Goal: Task Accomplishment & Management: Manage account settings

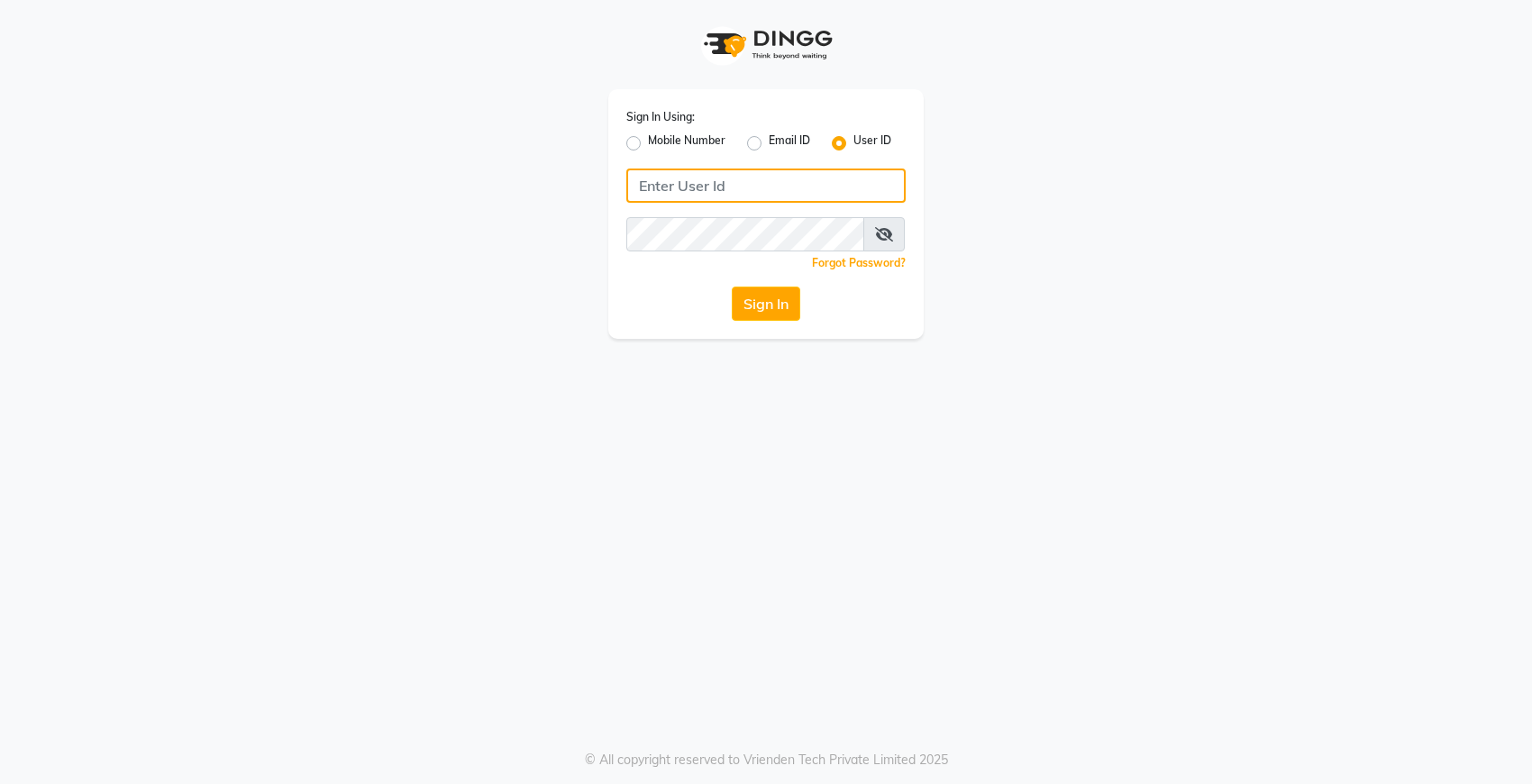
type input "Dedios123"
click at [766, 303] on button "Sign In" at bounding box center [766, 303] width 69 height 34
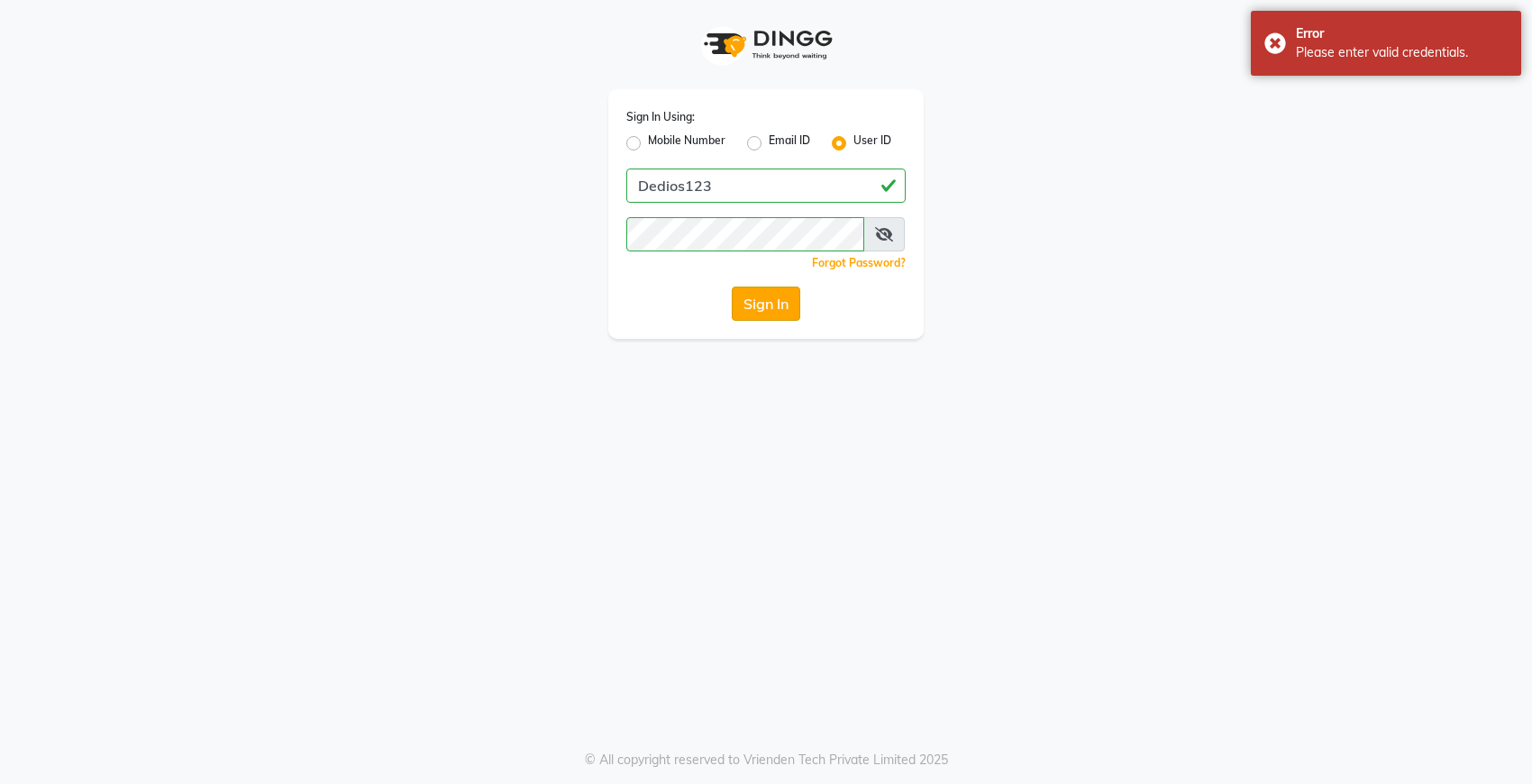
click at [762, 307] on button "Sign In" at bounding box center [766, 303] width 69 height 34
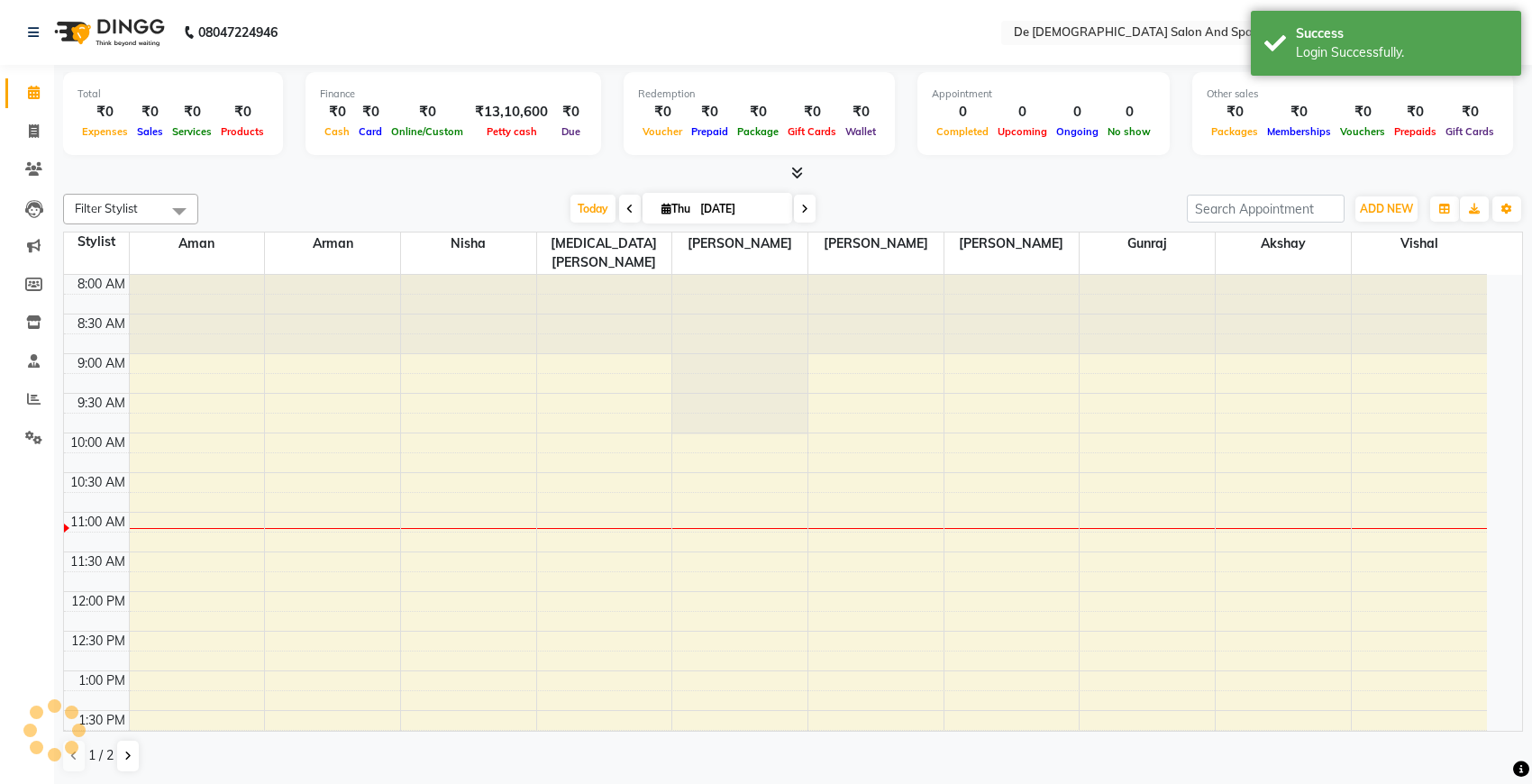
select select "en"
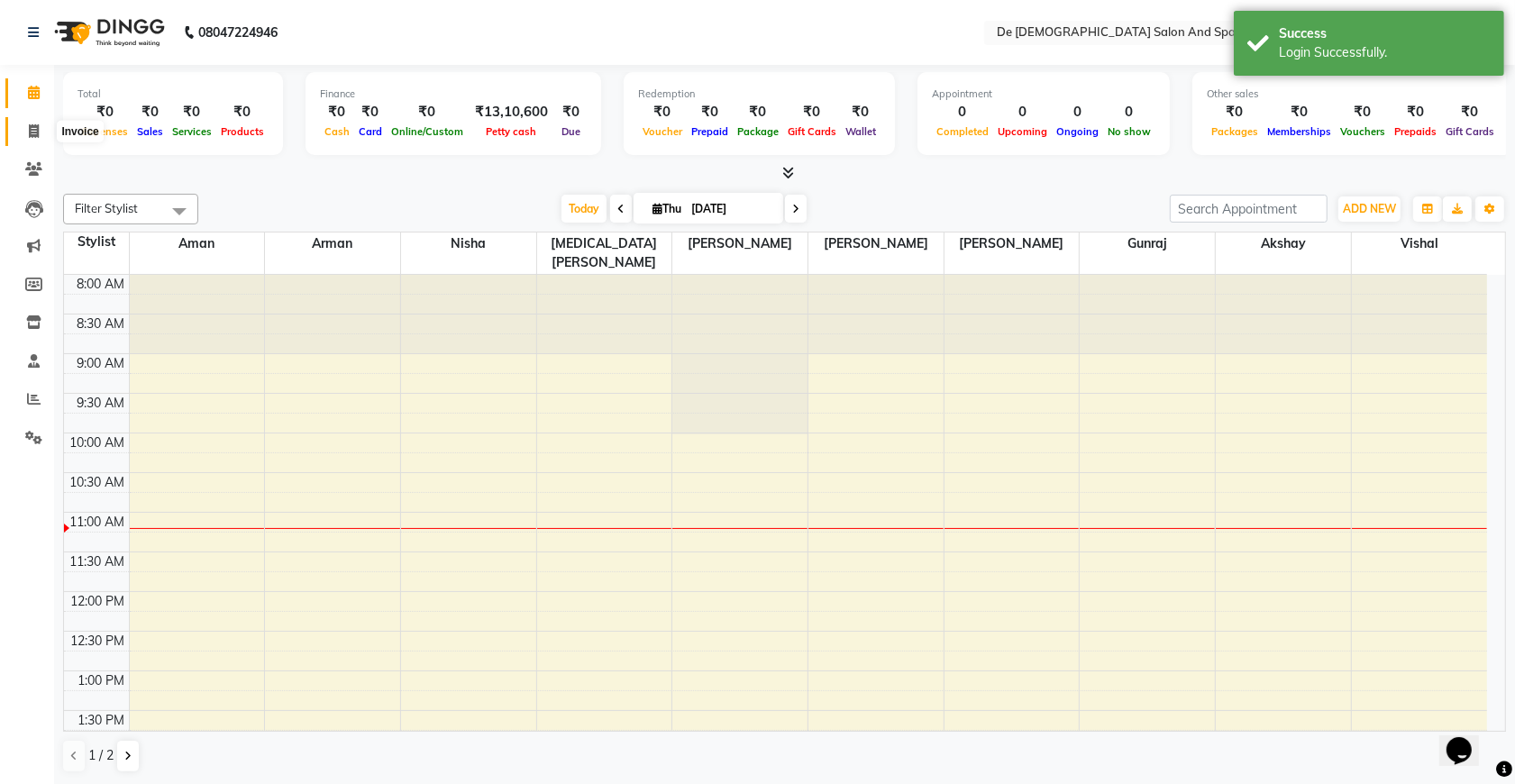
click at [33, 131] on icon at bounding box center [34, 131] width 10 height 14
select select "service"
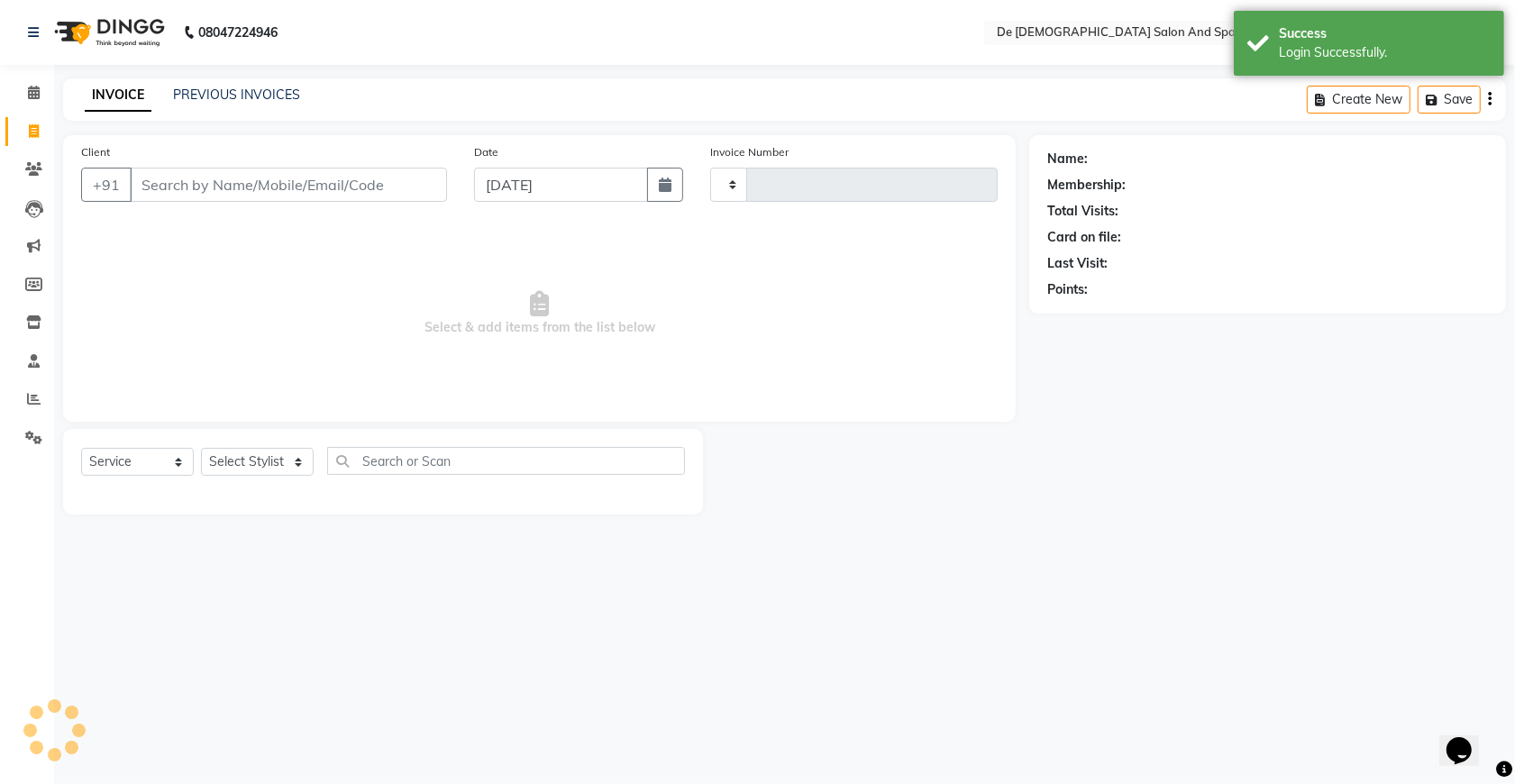
type input "2545"
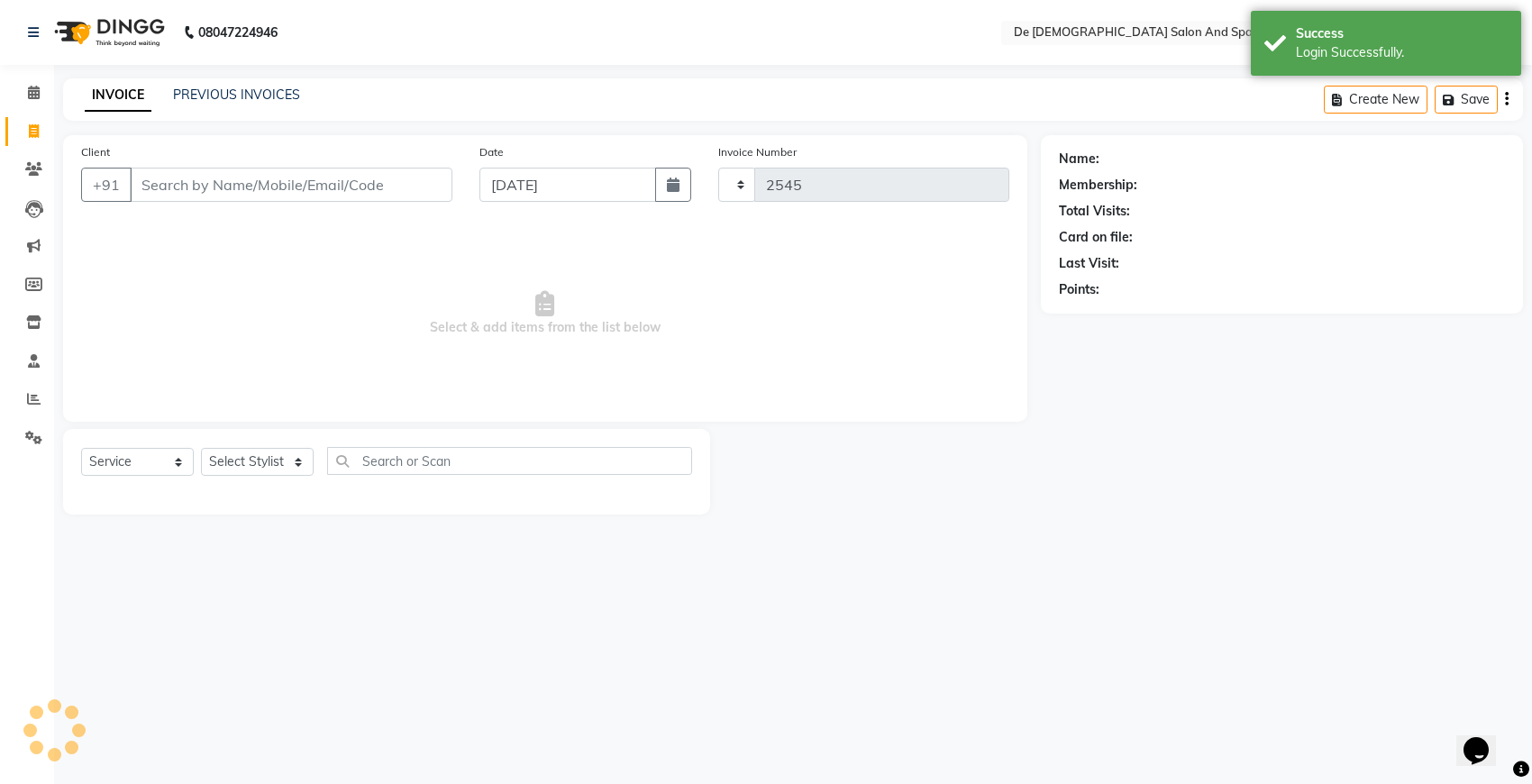
select select "6431"
click at [33, 131] on icon at bounding box center [34, 131] width 10 height 14
select select "6431"
select select "service"
click at [223, 100] on link "PREVIOUS INVOICES" at bounding box center [236, 94] width 127 height 16
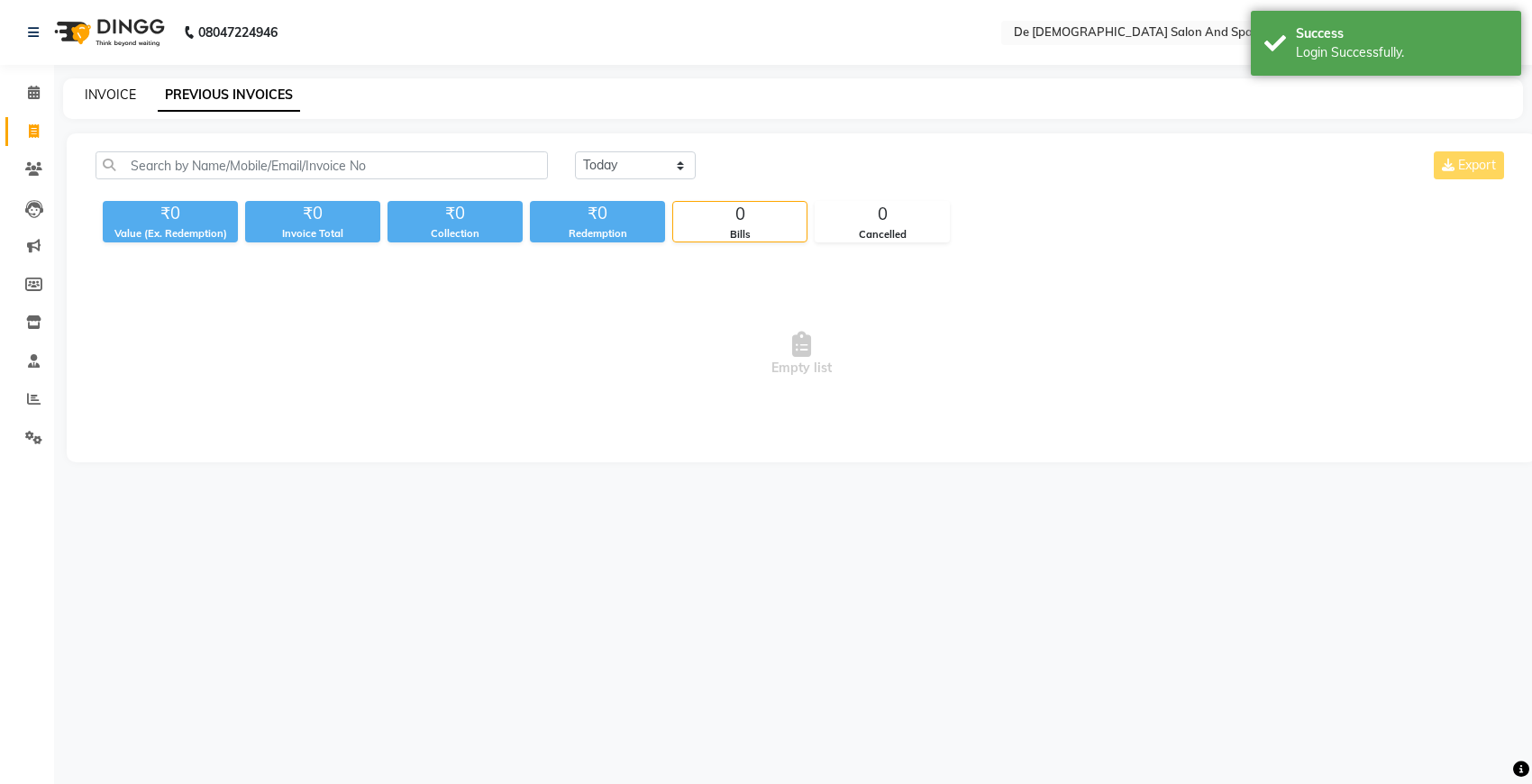
click at [123, 95] on link "INVOICE" at bounding box center [110, 94] width 51 height 16
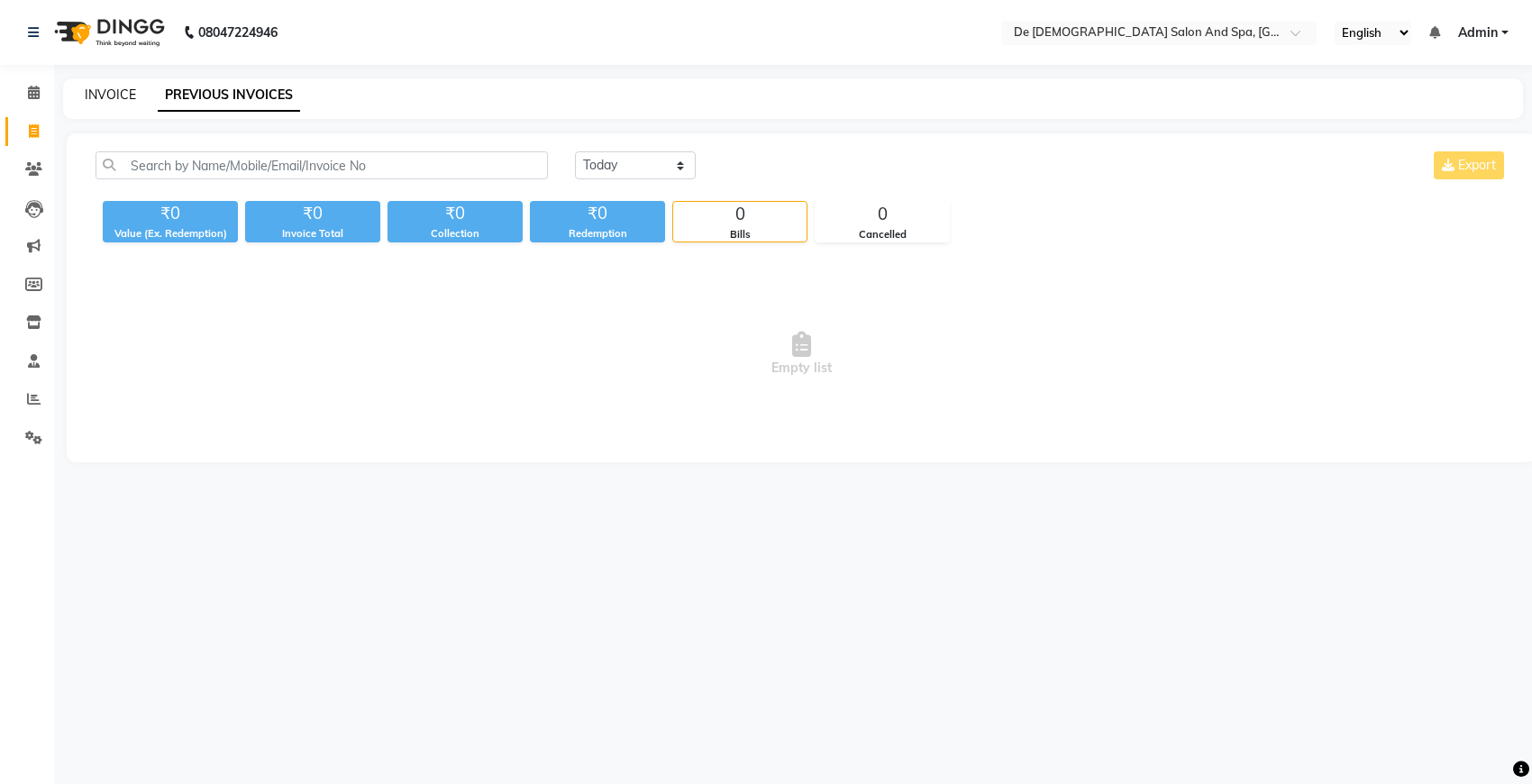
select select "6431"
select select "service"
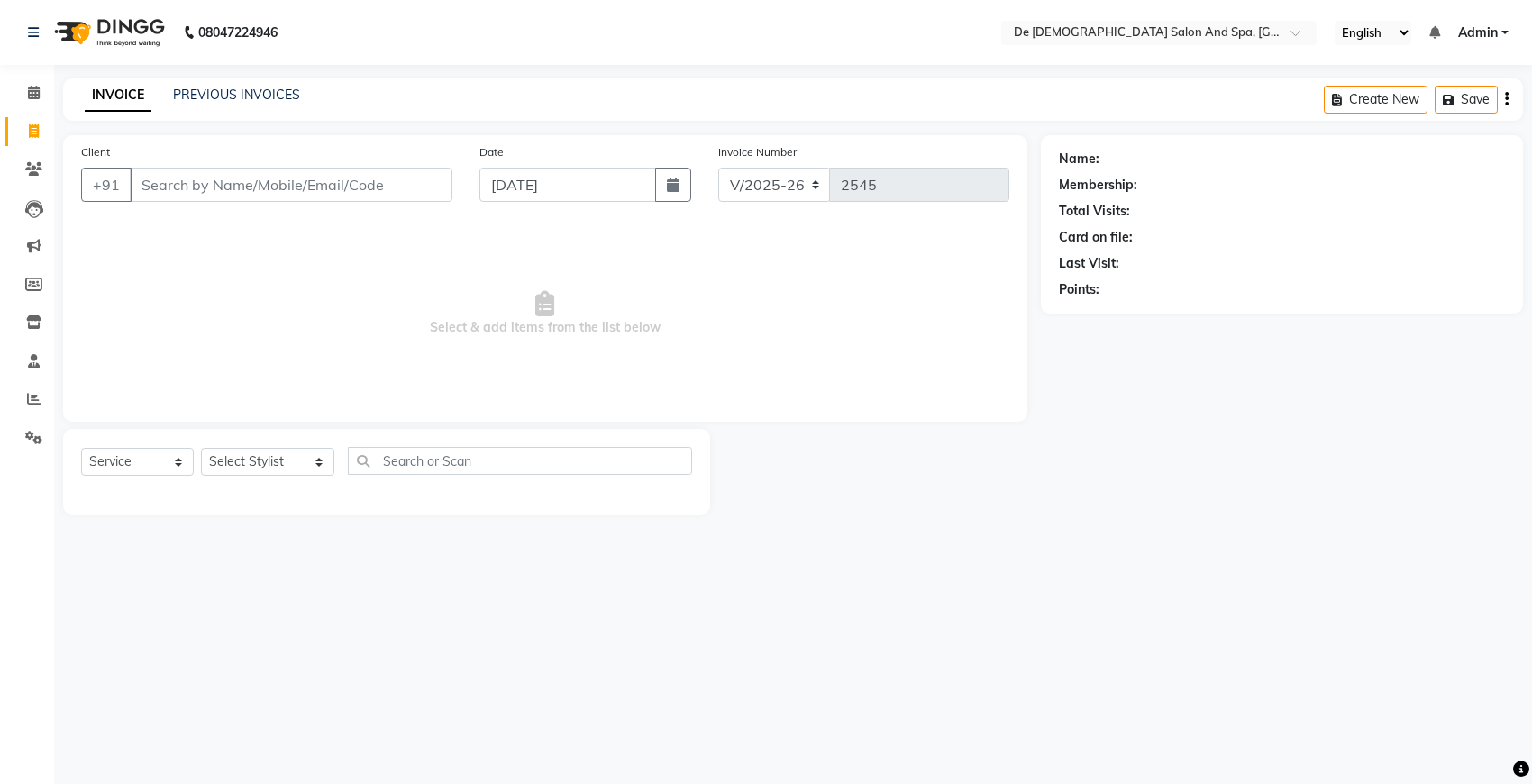
drag, startPoint x: 123, startPoint y: 95, endPoint x: 374, endPoint y: 96, distance: 251.0
click at [374, 96] on div "INVOICE PREVIOUS INVOICES Create New Save" at bounding box center [793, 100] width 1460 height 43
click at [257, 96] on link "PREVIOUS INVOICES" at bounding box center [236, 94] width 127 height 16
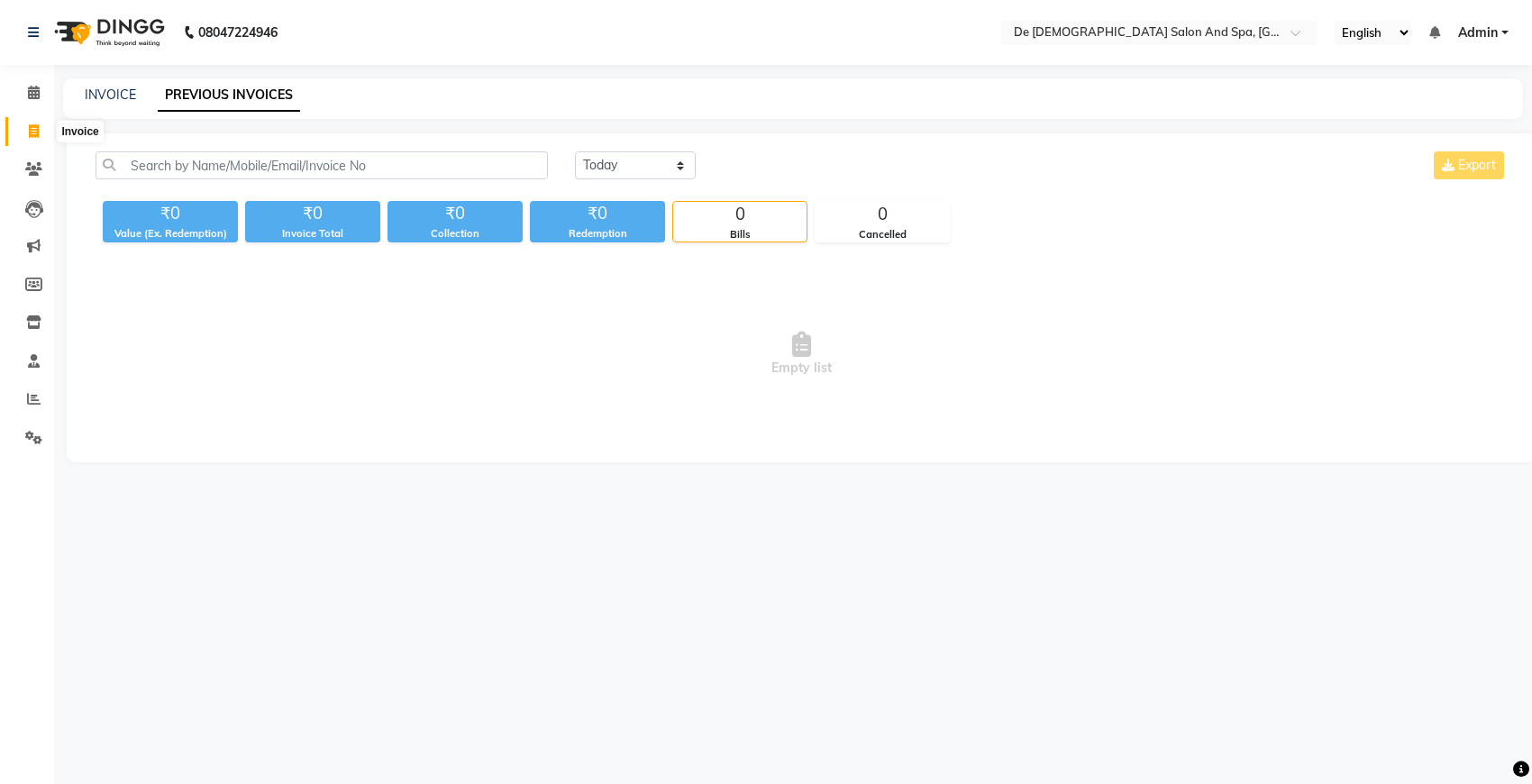
click at [32, 136] on icon at bounding box center [34, 131] width 10 height 14
select select "6431"
select select "service"
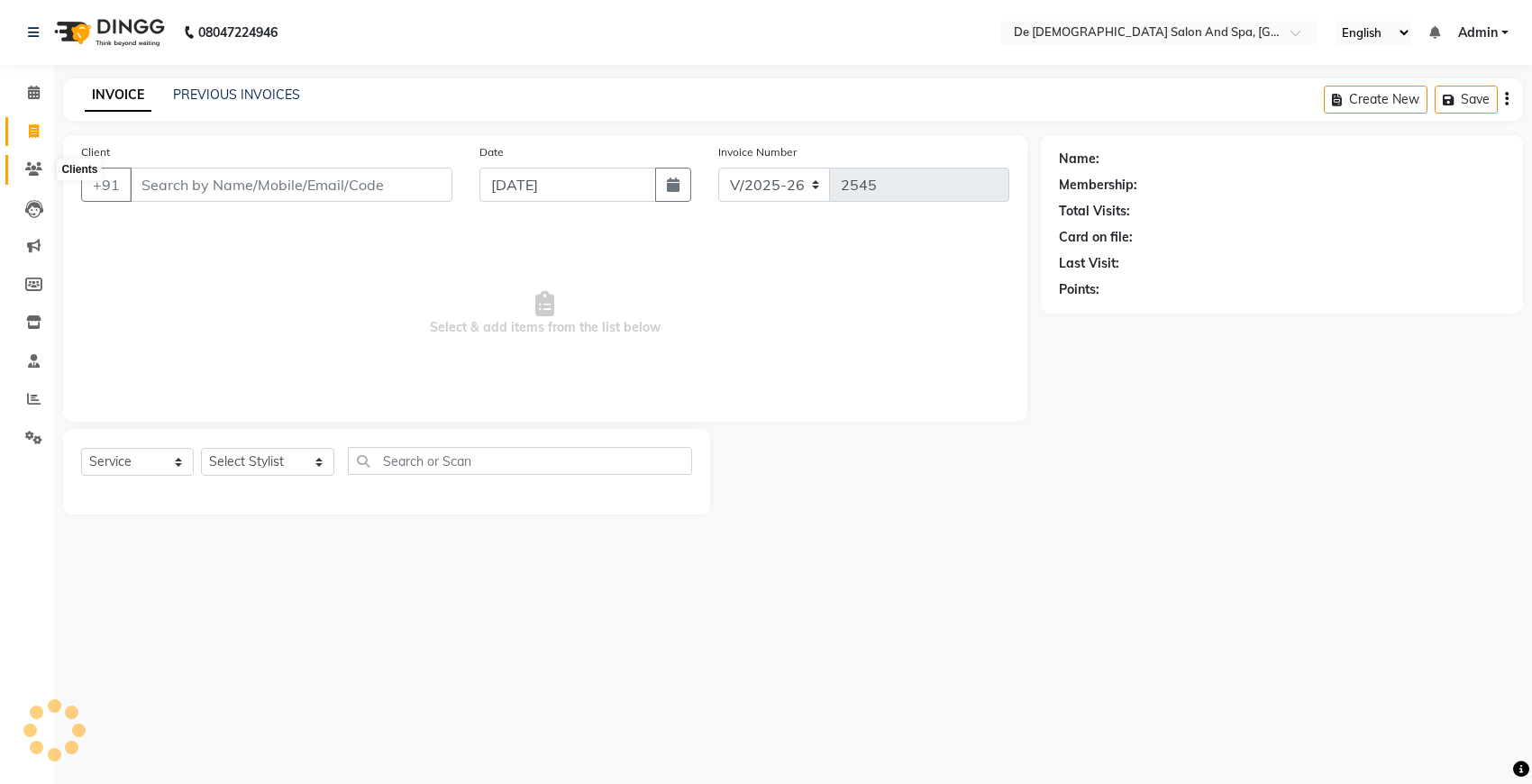
click at [28, 160] on span at bounding box center [34, 169] width 32 height 20
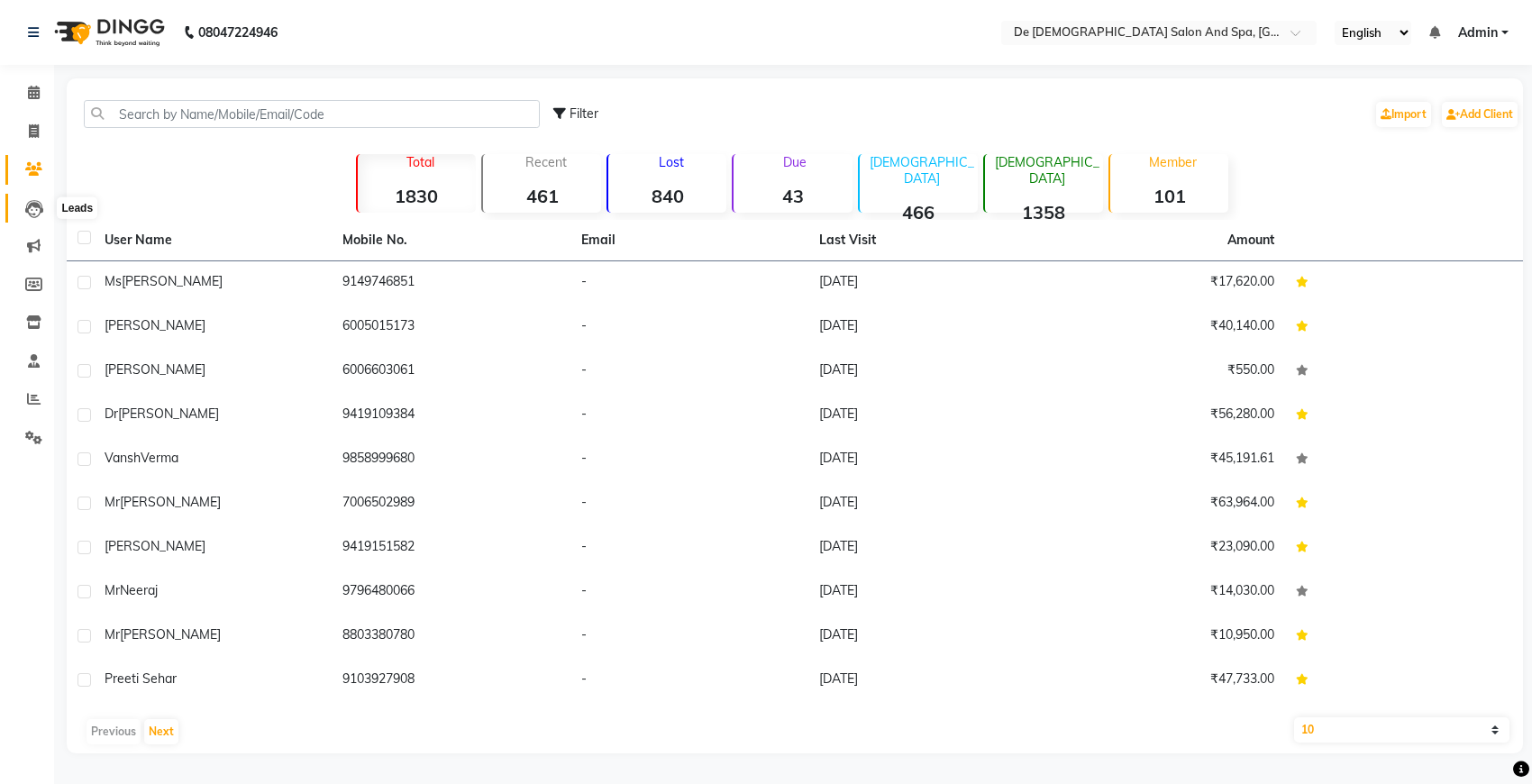
click at [32, 210] on icon at bounding box center [34, 209] width 18 height 18
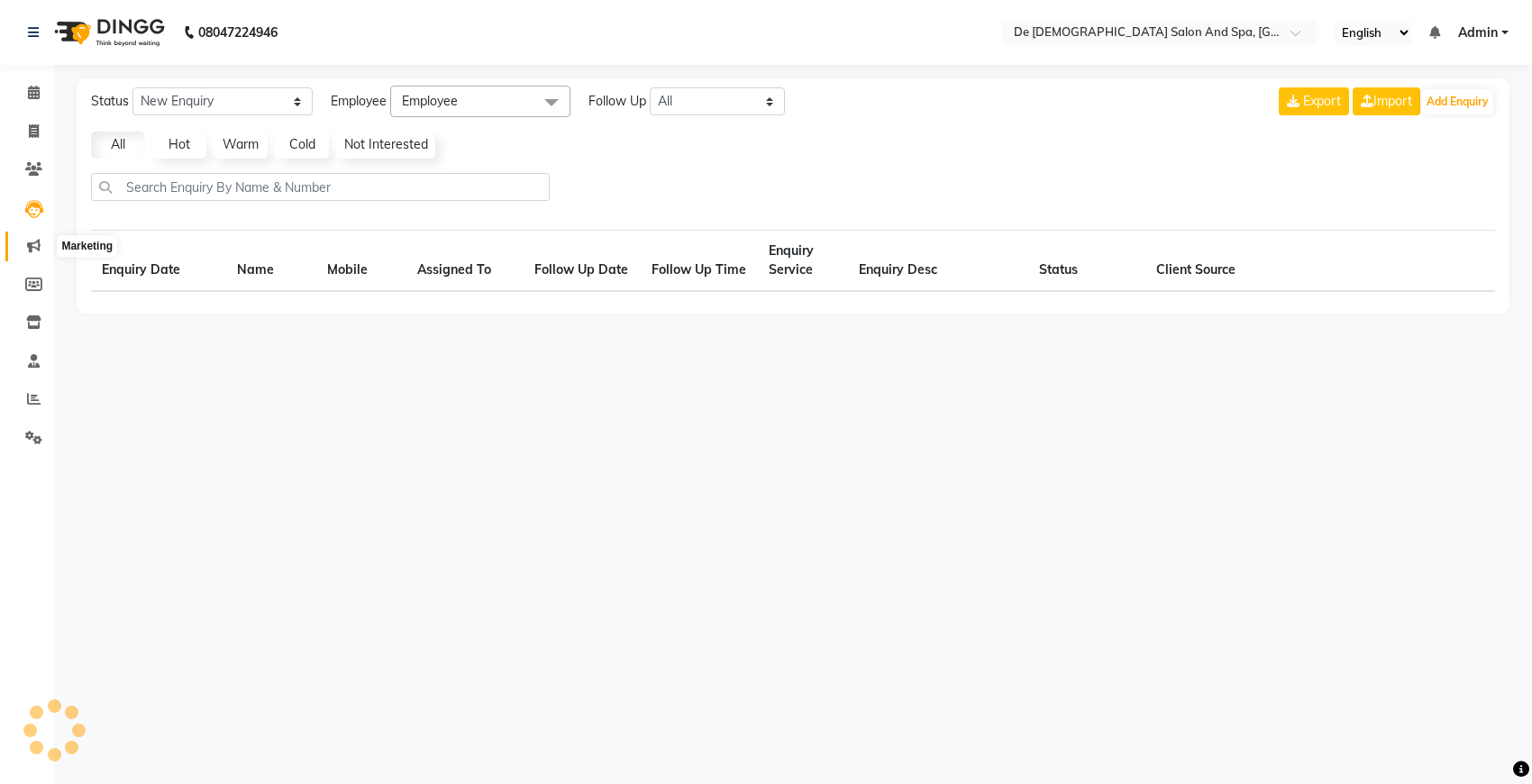
click at [38, 242] on icon at bounding box center [34, 246] width 14 height 14
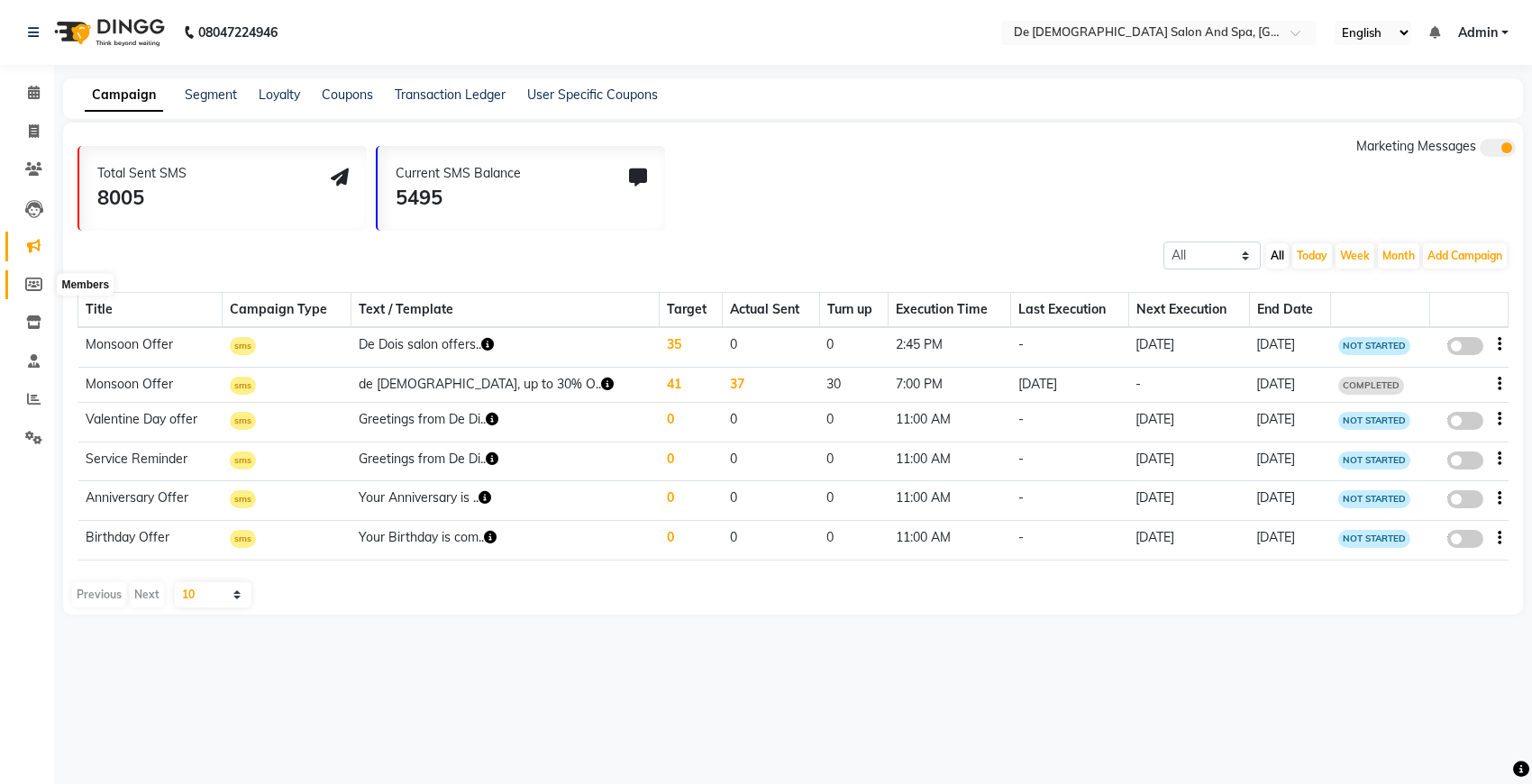
click at [24, 275] on span at bounding box center [34, 284] width 32 height 20
select select
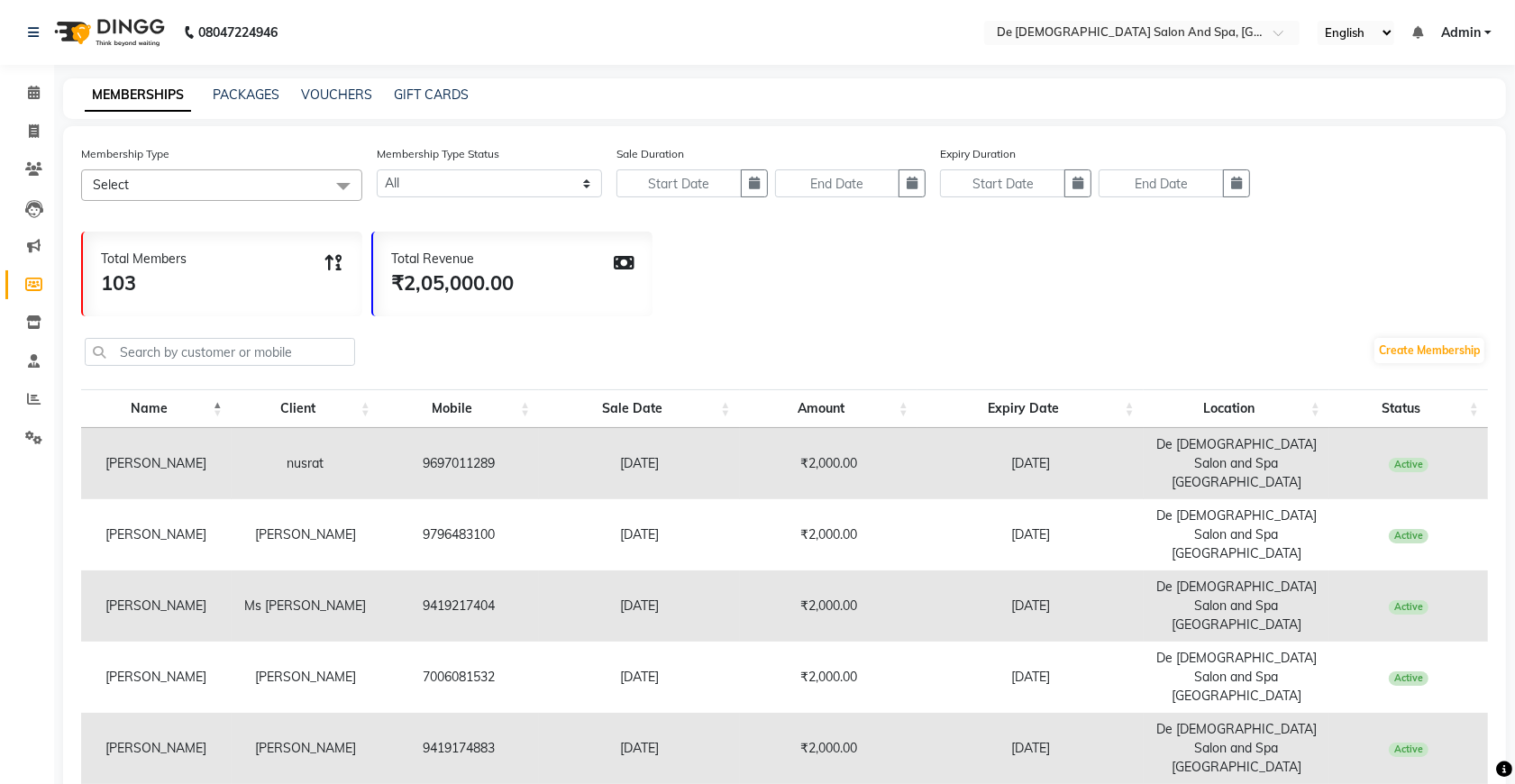
click at [27, 295] on link "Members" at bounding box center [27, 285] width 44 height 30
click at [33, 312] on span at bounding box center [34, 322] width 32 height 20
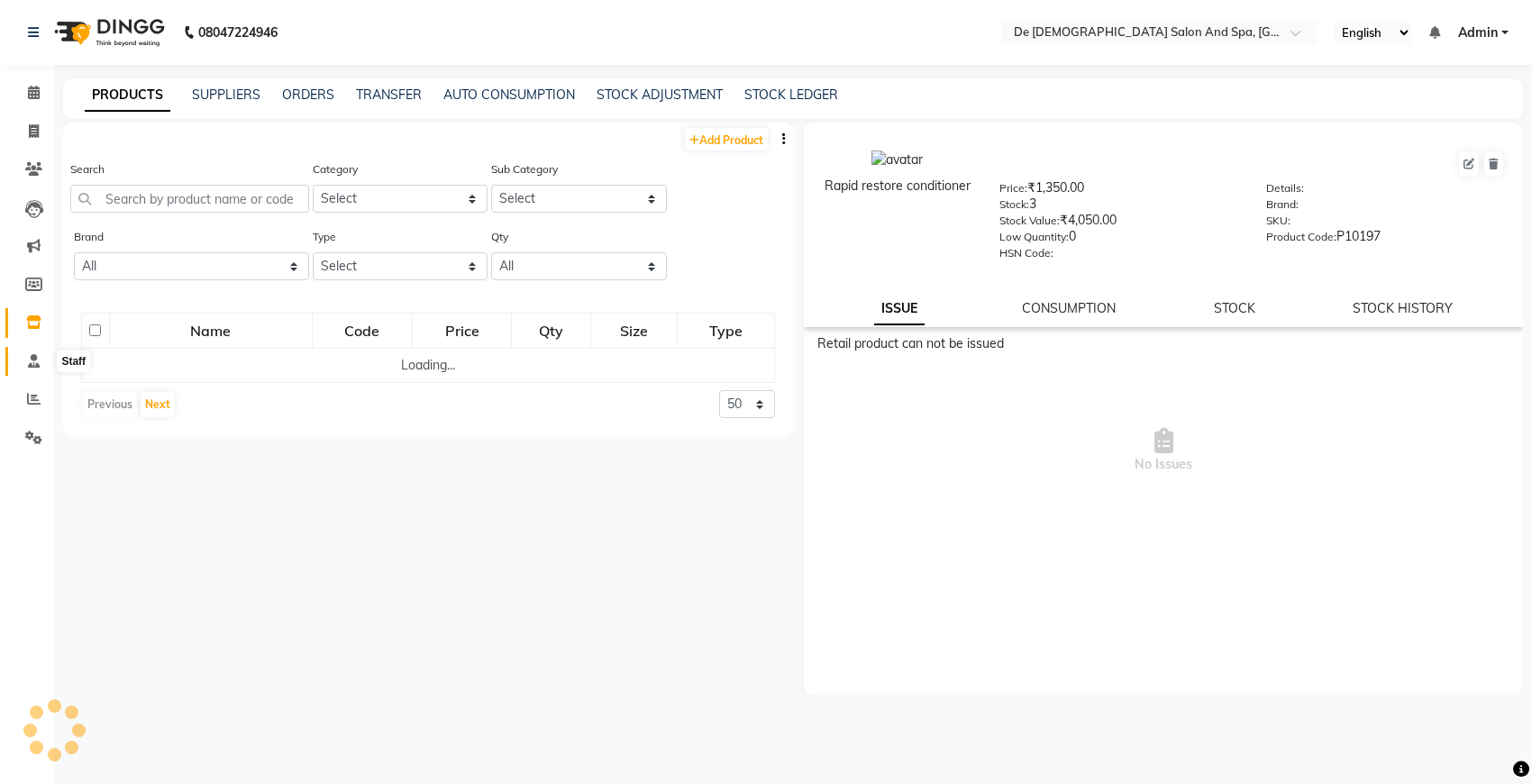
click at [36, 367] on span at bounding box center [34, 361] width 32 height 20
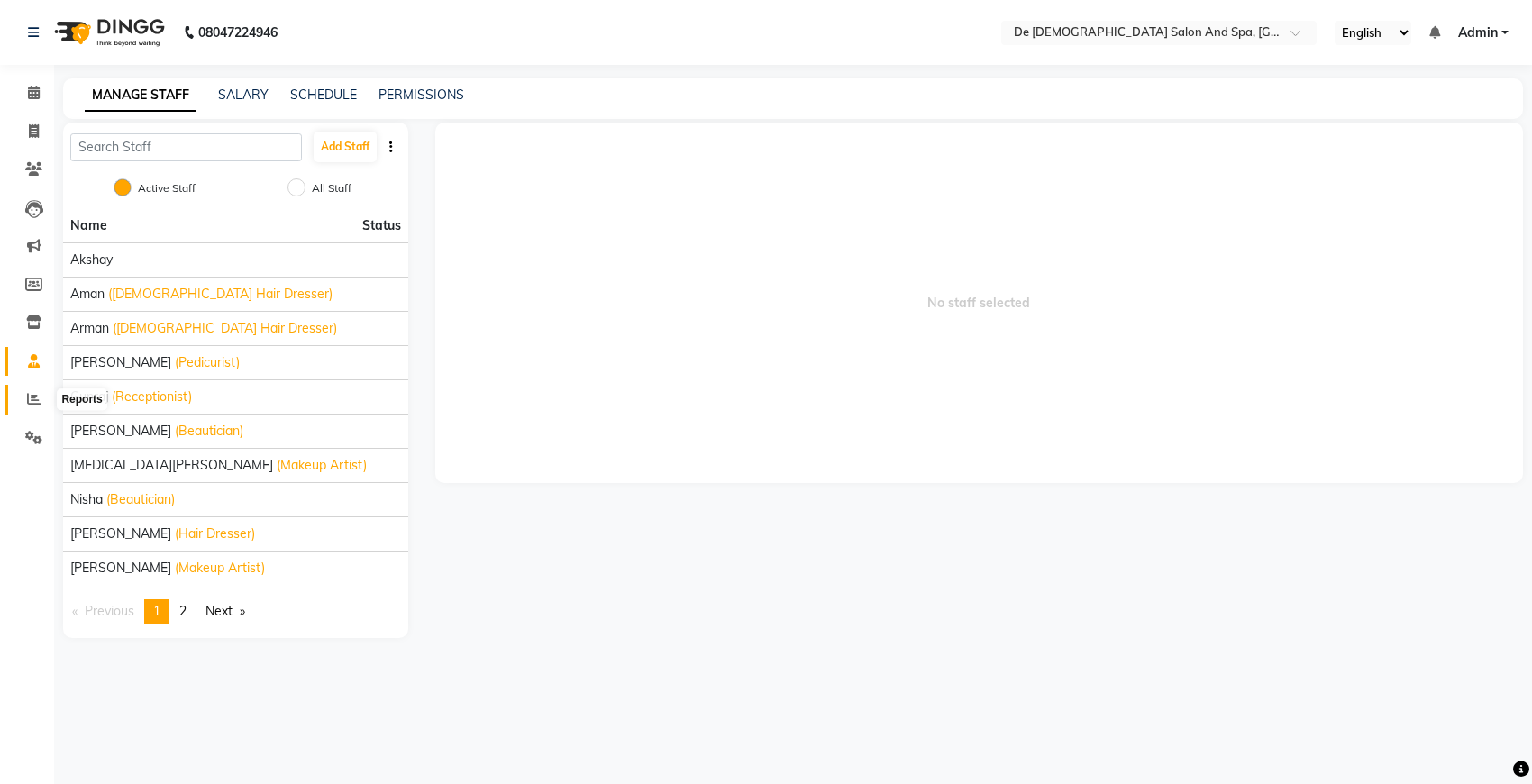
click at [30, 404] on icon at bounding box center [34, 398] width 14 height 14
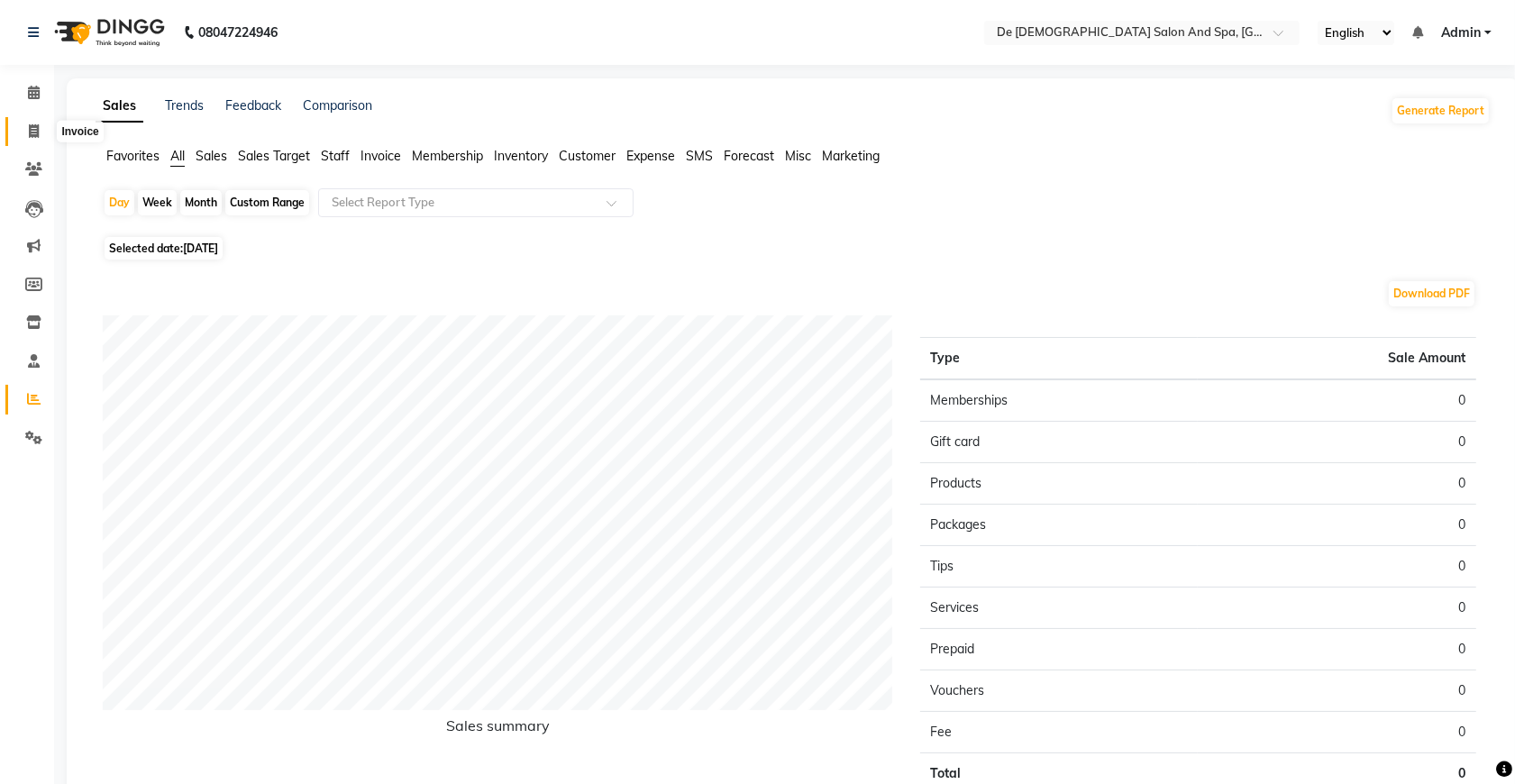
click at [29, 133] on icon at bounding box center [34, 131] width 10 height 14
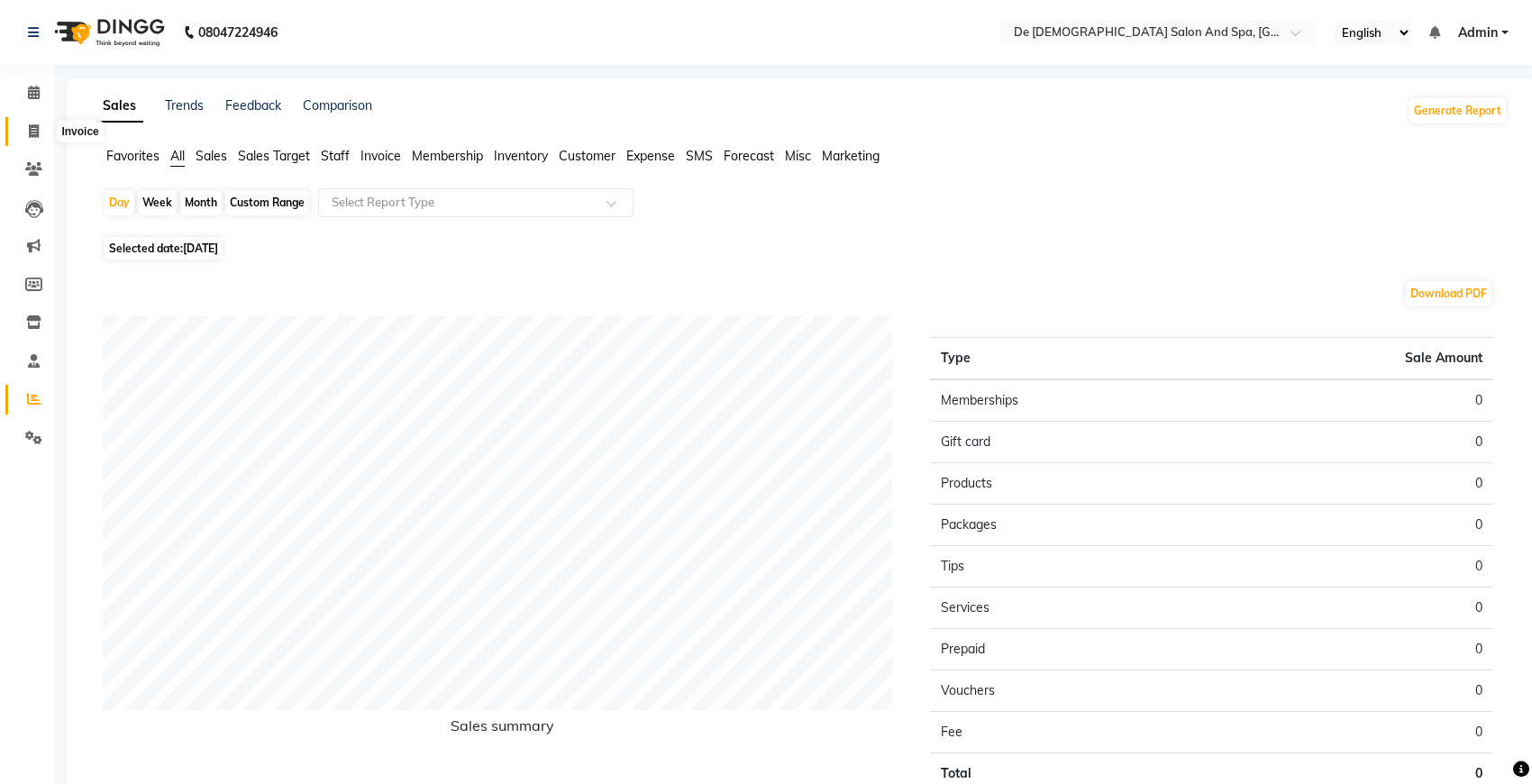
select select "6431"
select select "service"
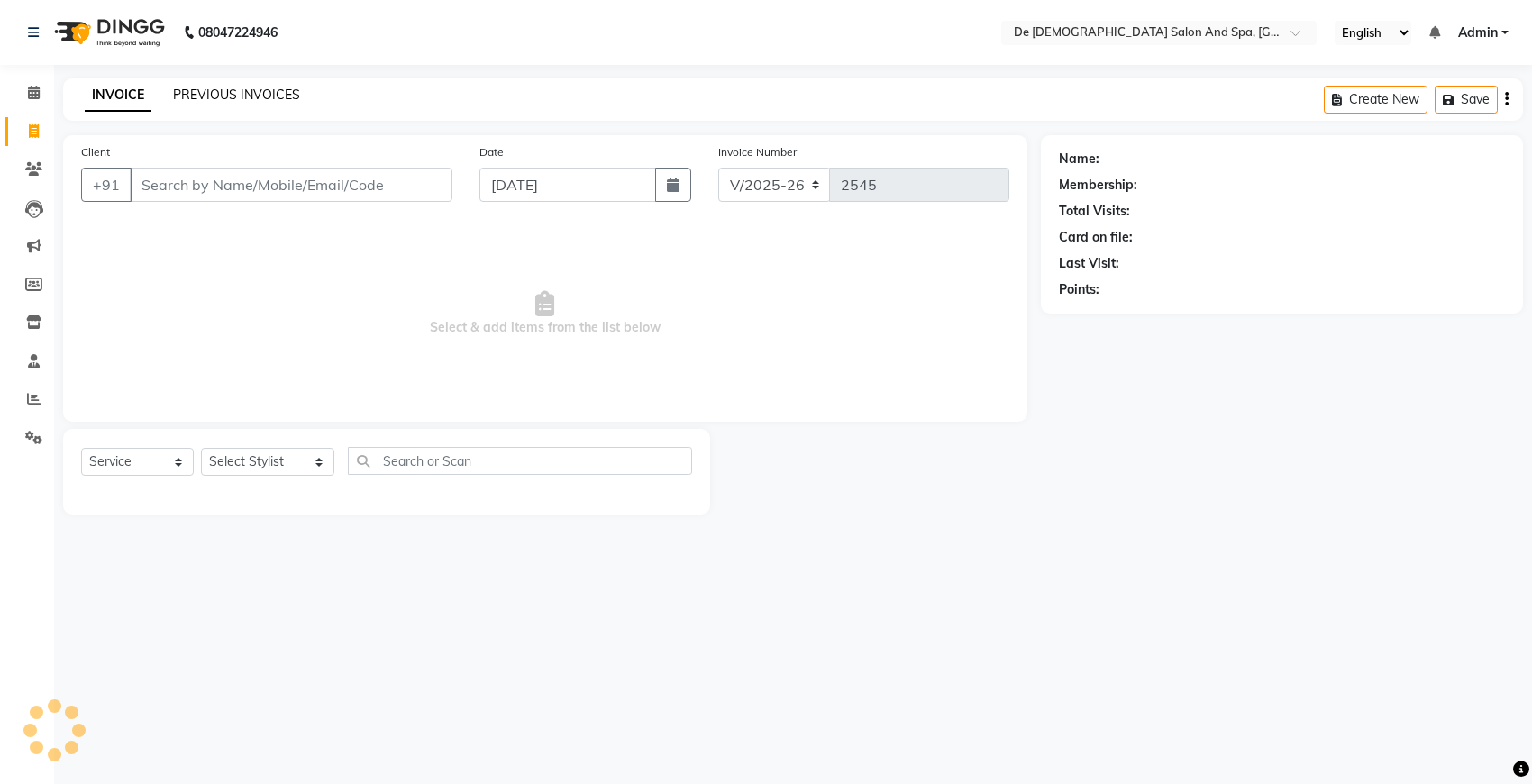
click at [210, 95] on link "PREVIOUS INVOICES" at bounding box center [236, 94] width 127 height 16
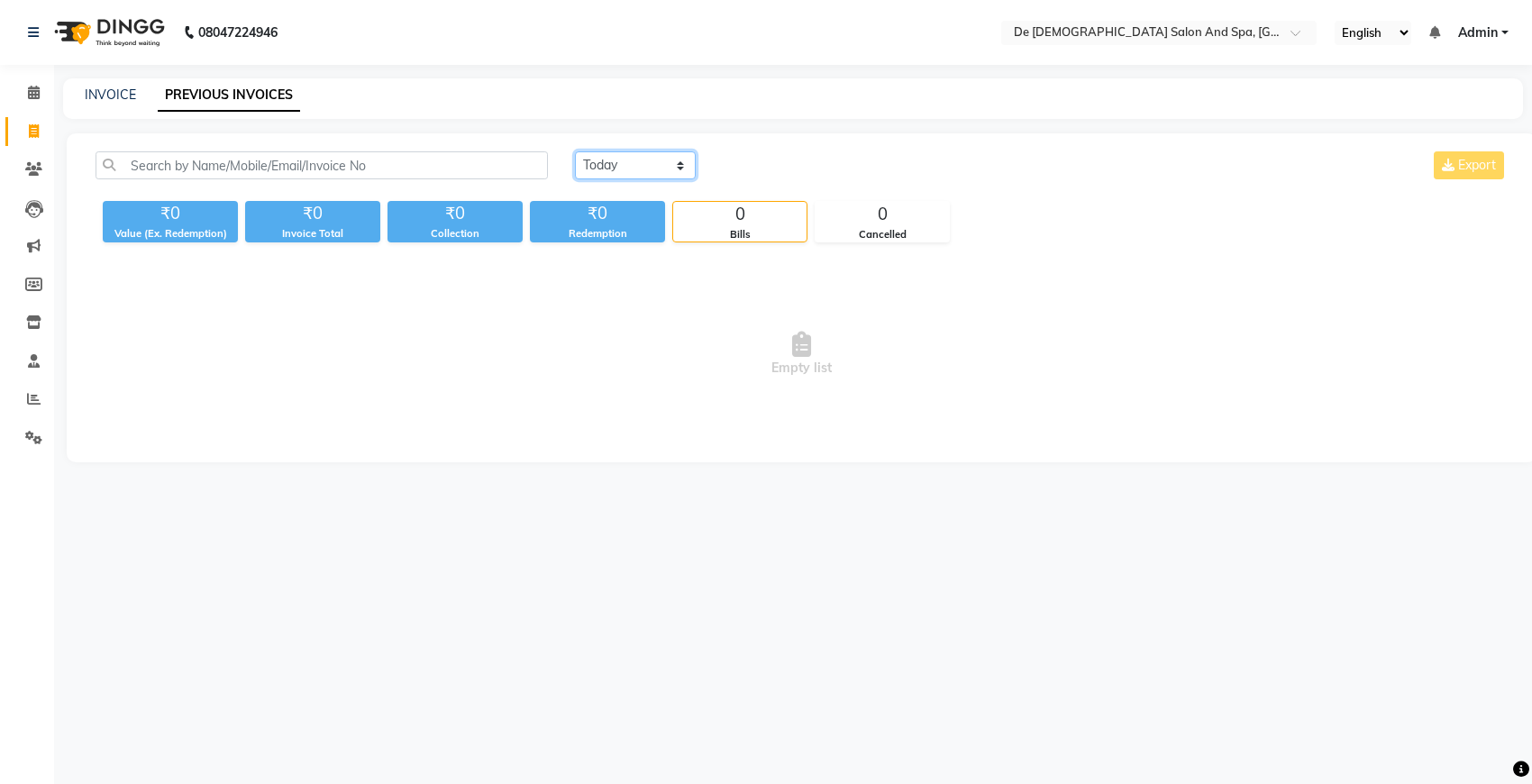
click at [624, 171] on select "[DATE] [DATE] Custom Range" at bounding box center [635, 165] width 121 height 28
click at [575, 152] on select "[DATE] [DATE] Custom Range" at bounding box center [635, 165] width 121 height 28
click at [635, 162] on select "[DATE] [DATE] Custom Range" at bounding box center [635, 165] width 121 height 28
click at [575, 152] on select "[DATE] [DATE] Custom Range" at bounding box center [635, 165] width 121 height 28
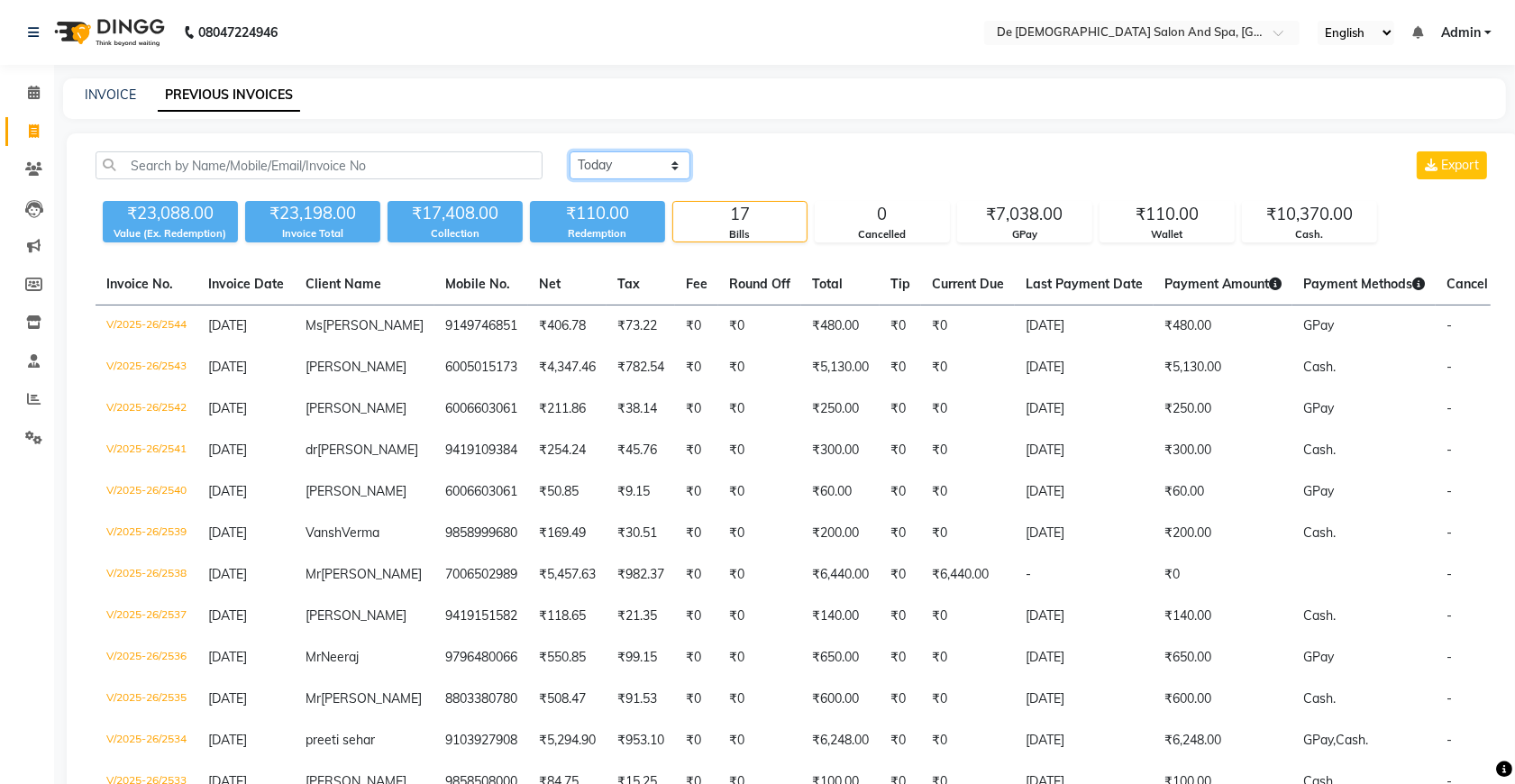
click at [662, 176] on select "[DATE] [DATE] Custom Range" at bounding box center [629, 165] width 121 height 28
click at [569, 152] on select "[DATE] [DATE] Custom Range" at bounding box center [629, 165] width 121 height 28
click at [604, 173] on select "[DATE] [DATE] Custom Range" at bounding box center [629, 165] width 121 height 28
select select "[DATE]"
click at [569, 152] on select "[DATE] [DATE] Custom Range" at bounding box center [629, 165] width 121 height 28
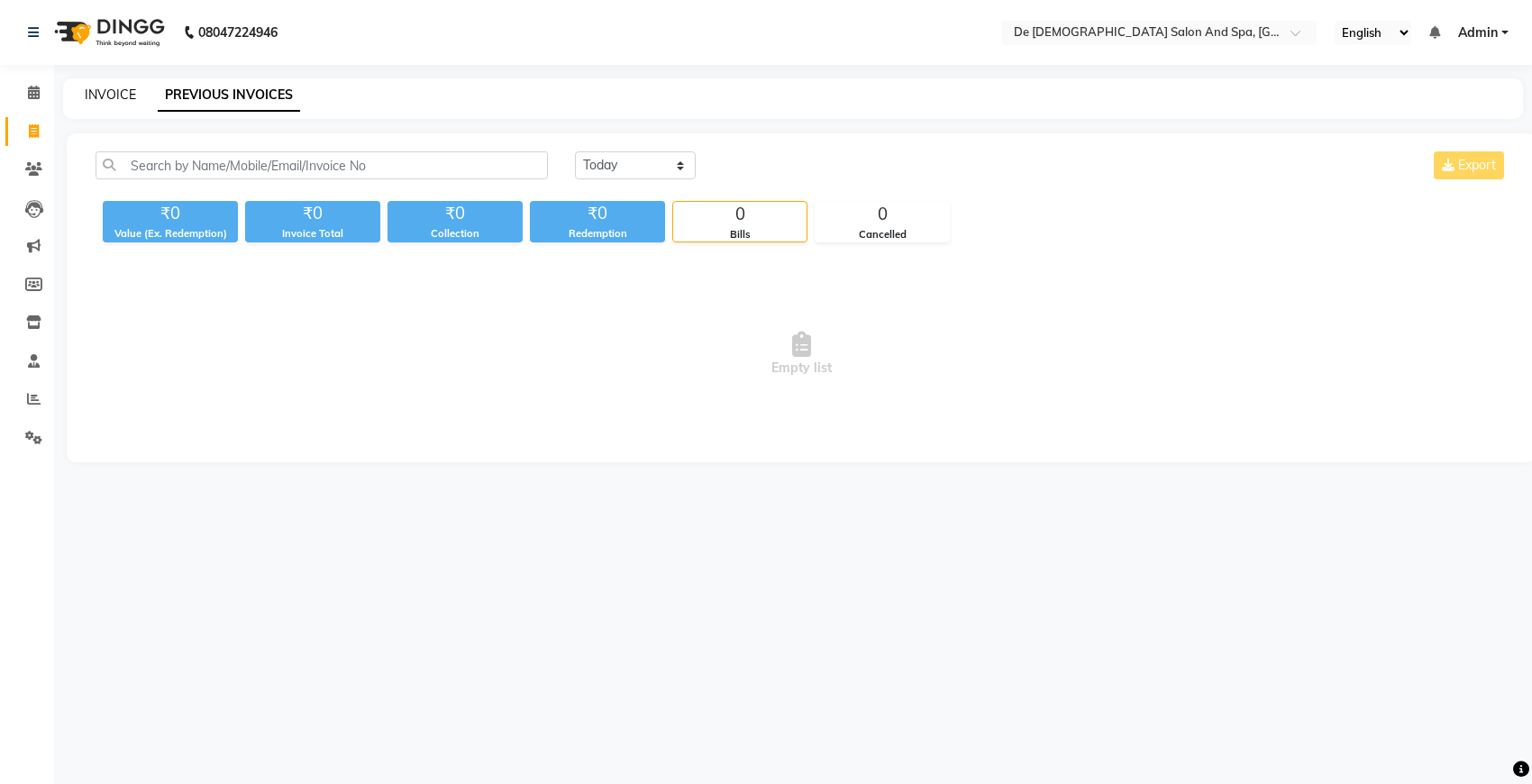
click at [122, 93] on link "INVOICE" at bounding box center [110, 94] width 51 height 16
select select "service"
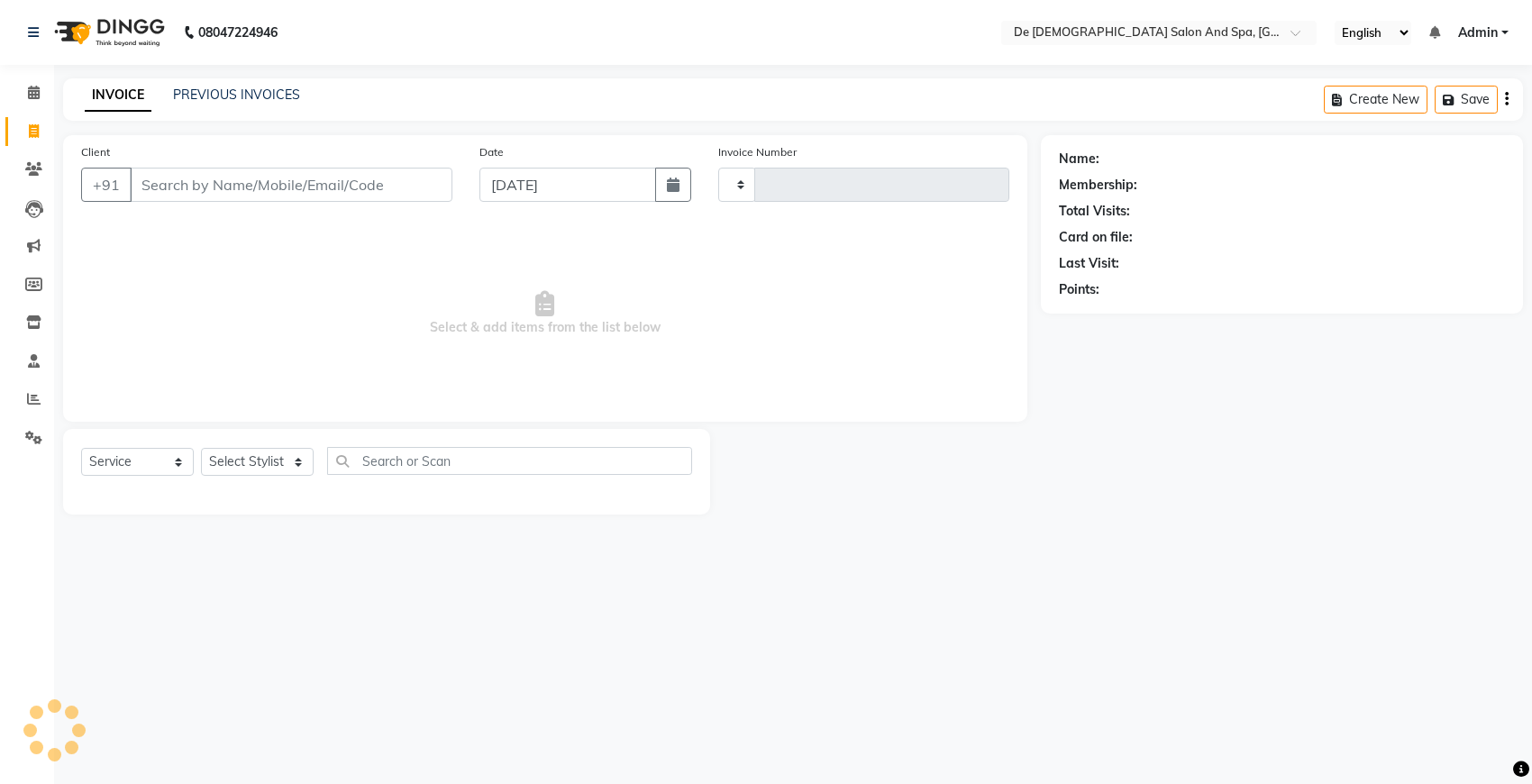
type input "2545"
select select "6431"
click at [250, 103] on div "PREVIOUS INVOICES" at bounding box center [236, 96] width 127 height 19
click at [250, 101] on link "PREVIOUS INVOICES" at bounding box center [236, 94] width 127 height 16
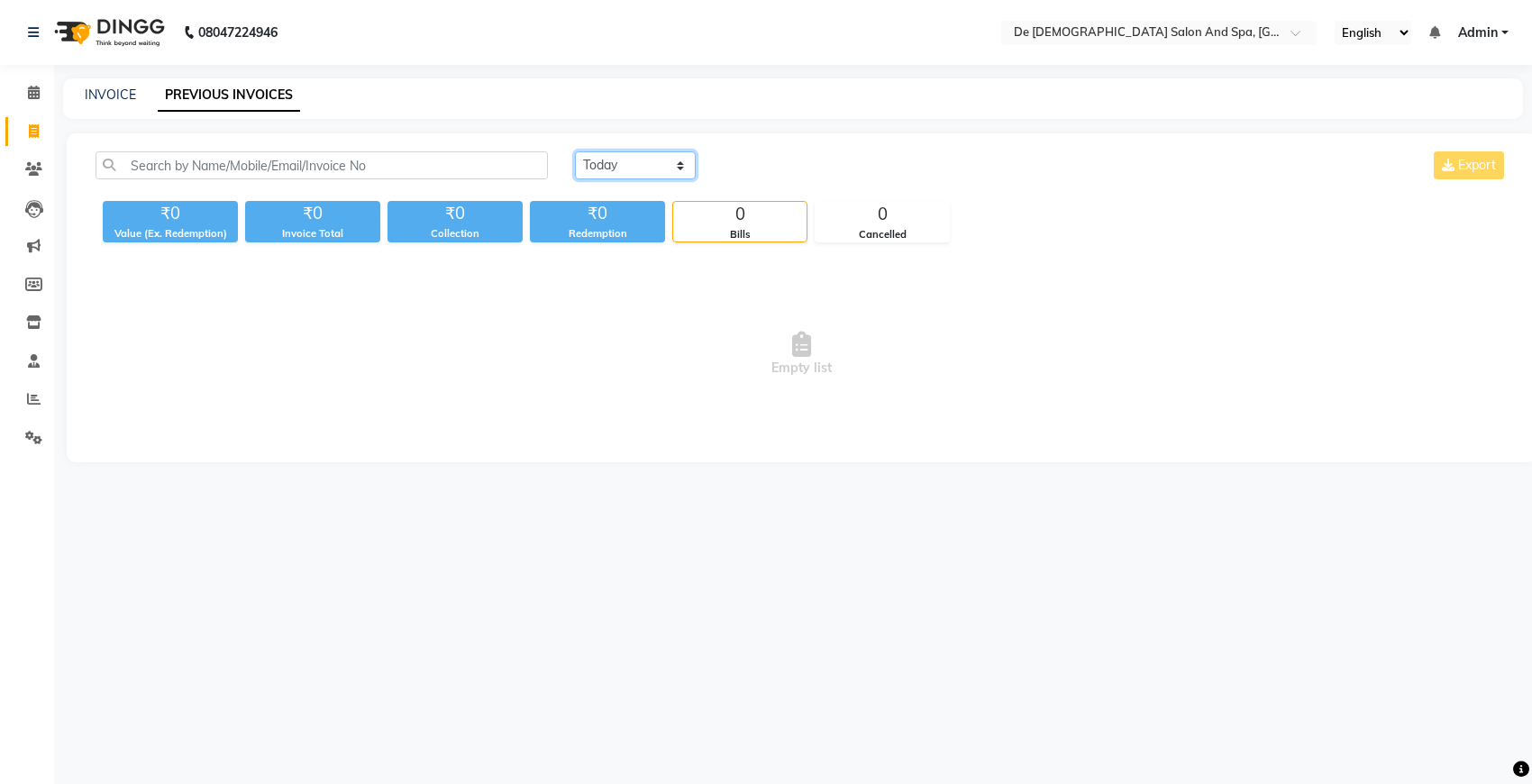
click at [655, 166] on select "[DATE] [DATE] Custom Range" at bounding box center [635, 165] width 121 height 28
click at [575, 152] on select "[DATE] [DATE] Custom Range" at bounding box center [635, 165] width 121 height 28
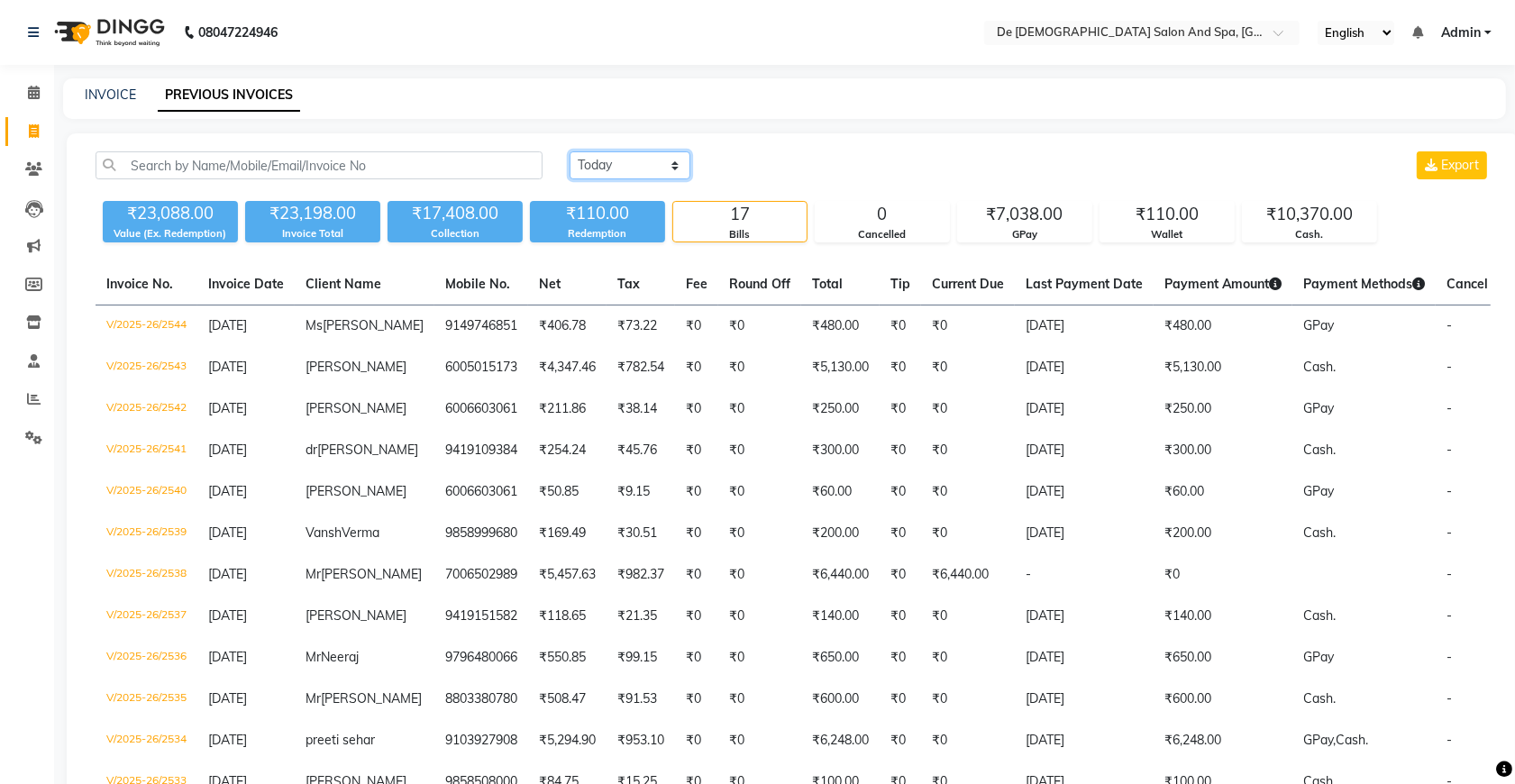
click at [633, 164] on select "[DATE] [DATE] Custom Range" at bounding box center [629, 165] width 121 height 28
select select "range"
click at [569, 152] on select "[DATE] [DATE] Custom Range" at bounding box center [629, 165] width 121 height 28
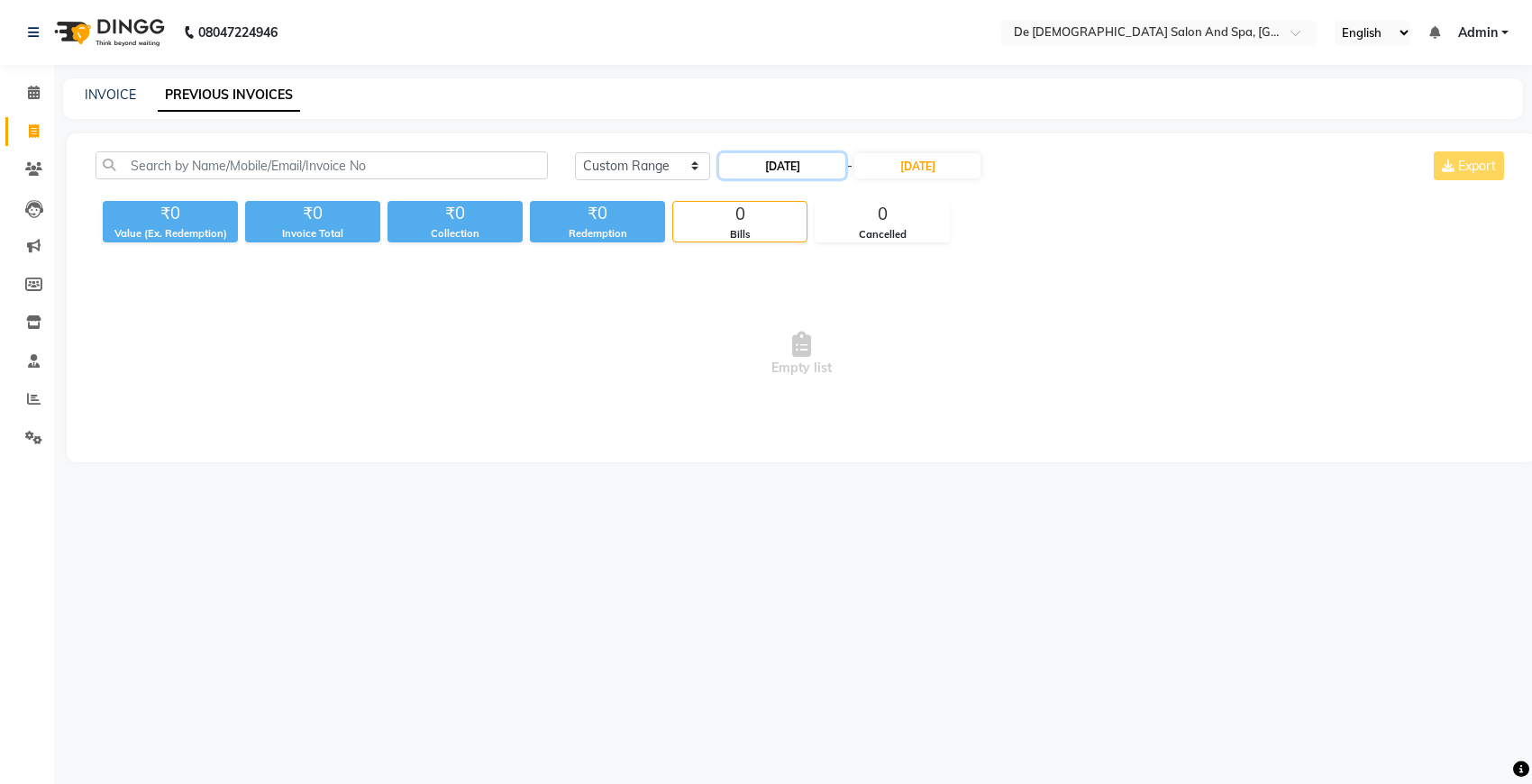
click at [780, 166] on input "[DATE]" at bounding box center [782, 165] width 126 height 25
select select "9"
select select "2025"
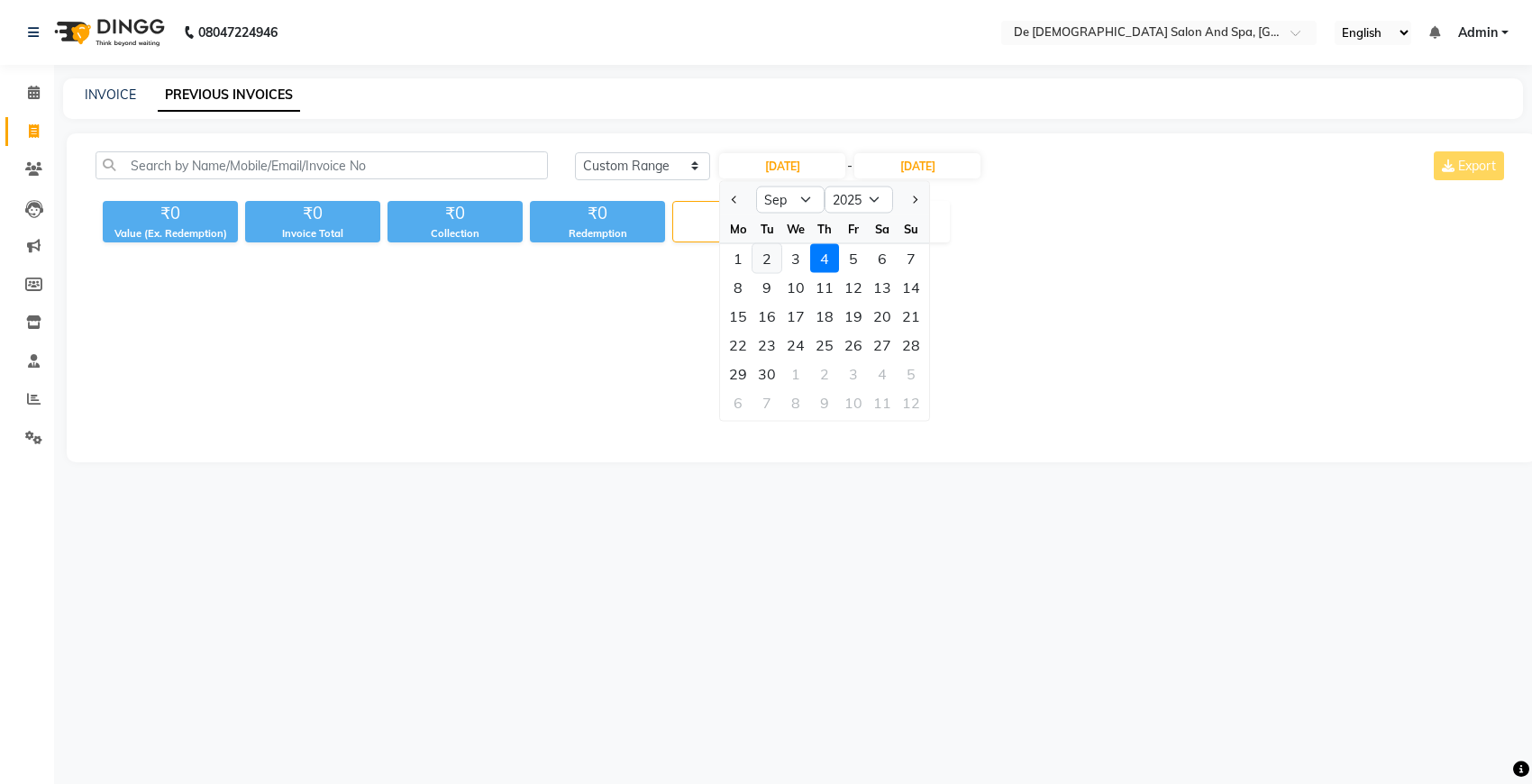
click at [764, 257] on div "2" at bounding box center [767, 259] width 29 height 29
type input "[DATE]"
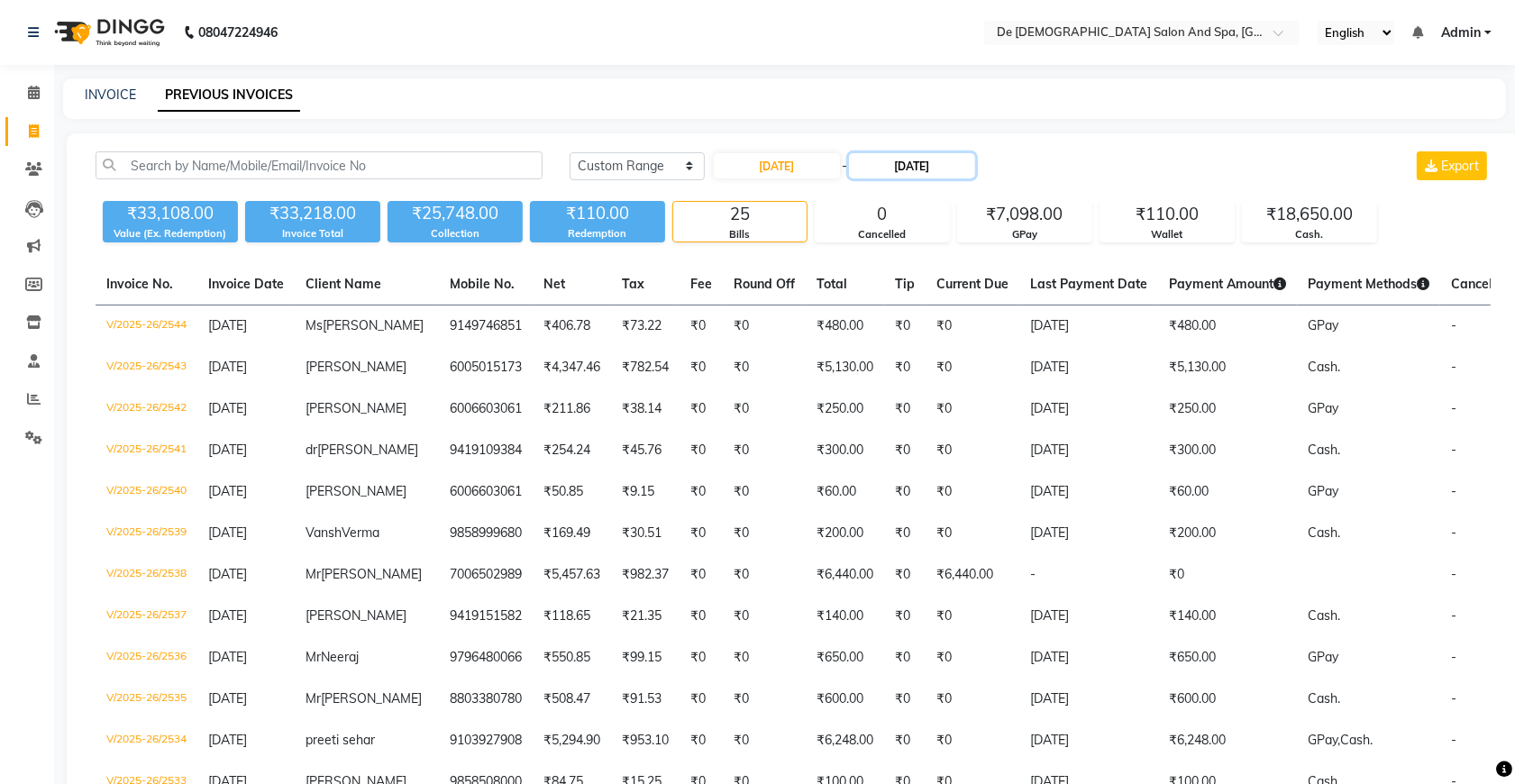
click at [897, 168] on input "[DATE]" at bounding box center [912, 165] width 126 height 25
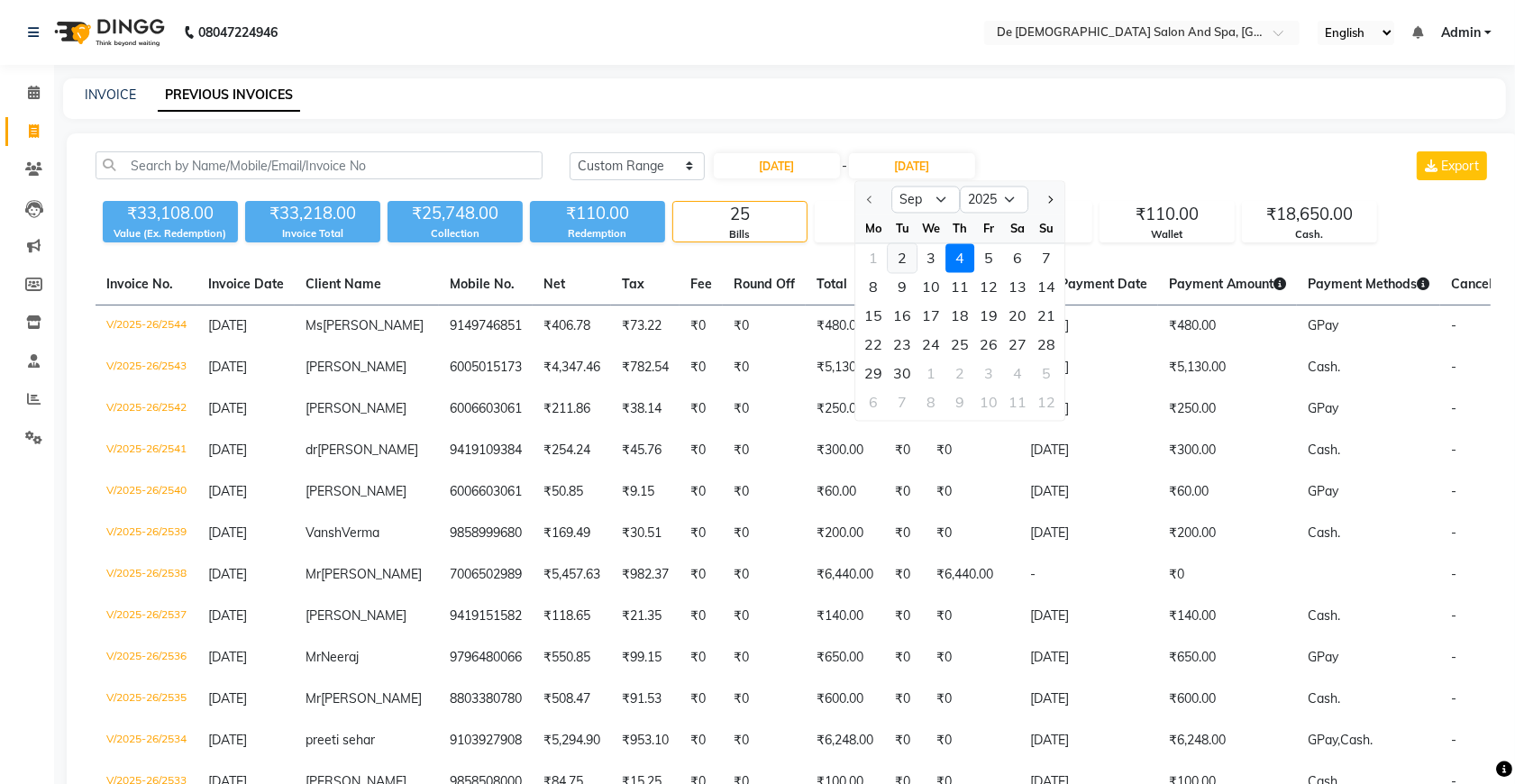
click at [904, 255] on div "2" at bounding box center [902, 259] width 29 height 29
type input "[DATE]"
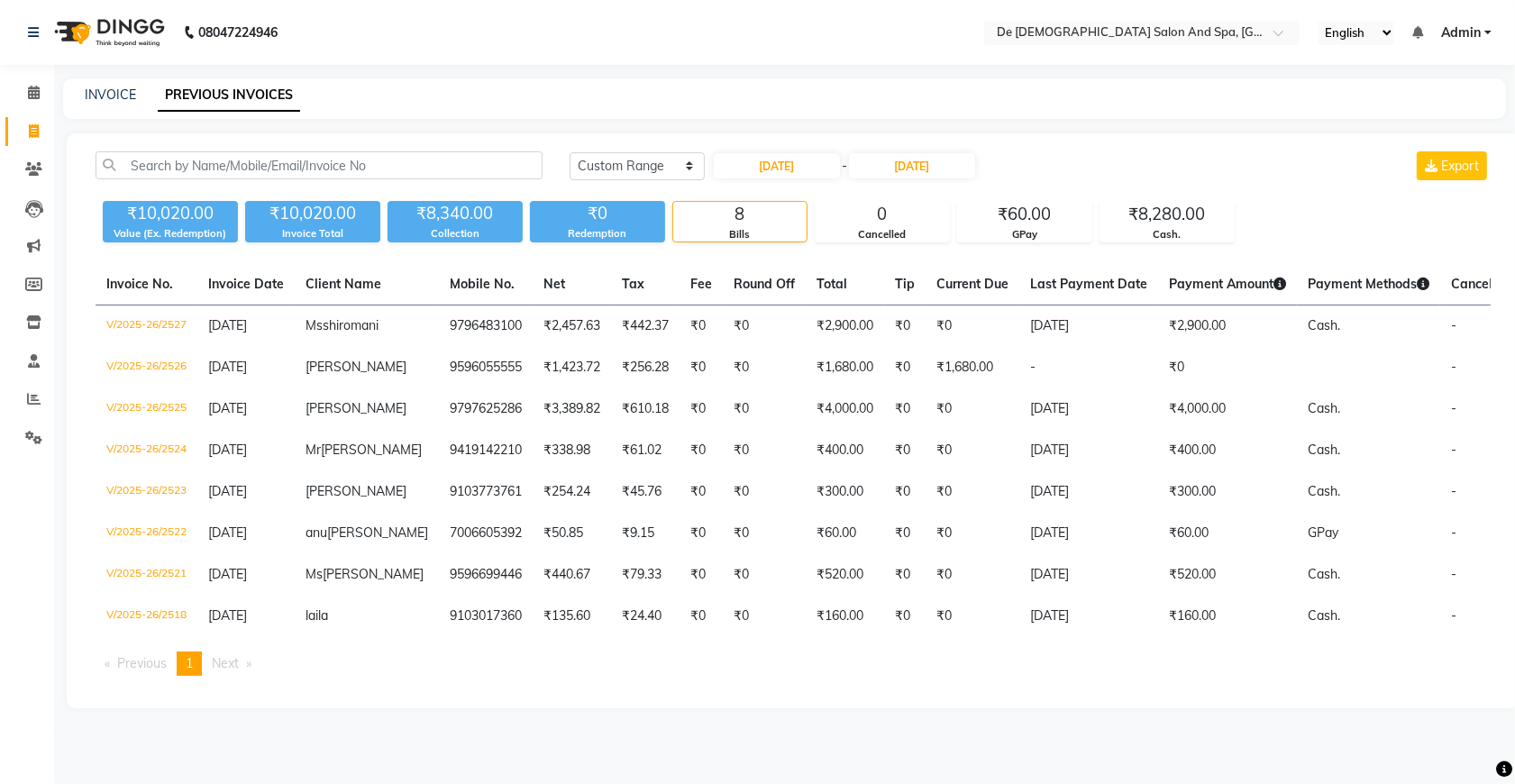
click at [219, 102] on link "PREVIOUS INVOICES" at bounding box center [228, 96] width 142 height 33
click at [228, 90] on link "PREVIOUS INVOICES" at bounding box center [228, 96] width 142 height 33
click at [93, 92] on link "INVOICE" at bounding box center [110, 94] width 51 height 16
select select "service"
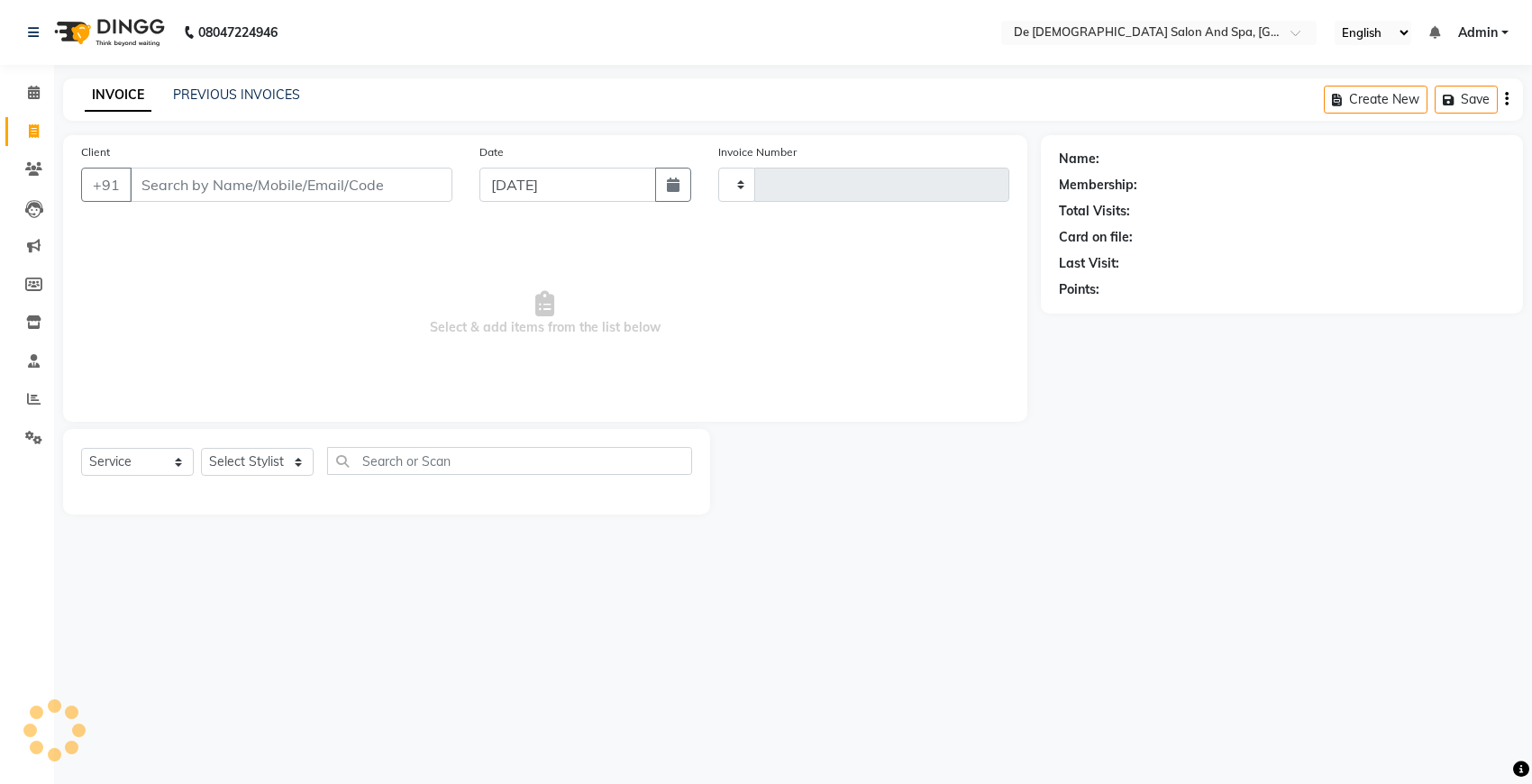
type input "2545"
select select "6431"
click at [235, 95] on link "PREVIOUS INVOICES" at bounding box center [236, 94] width 127 height 16
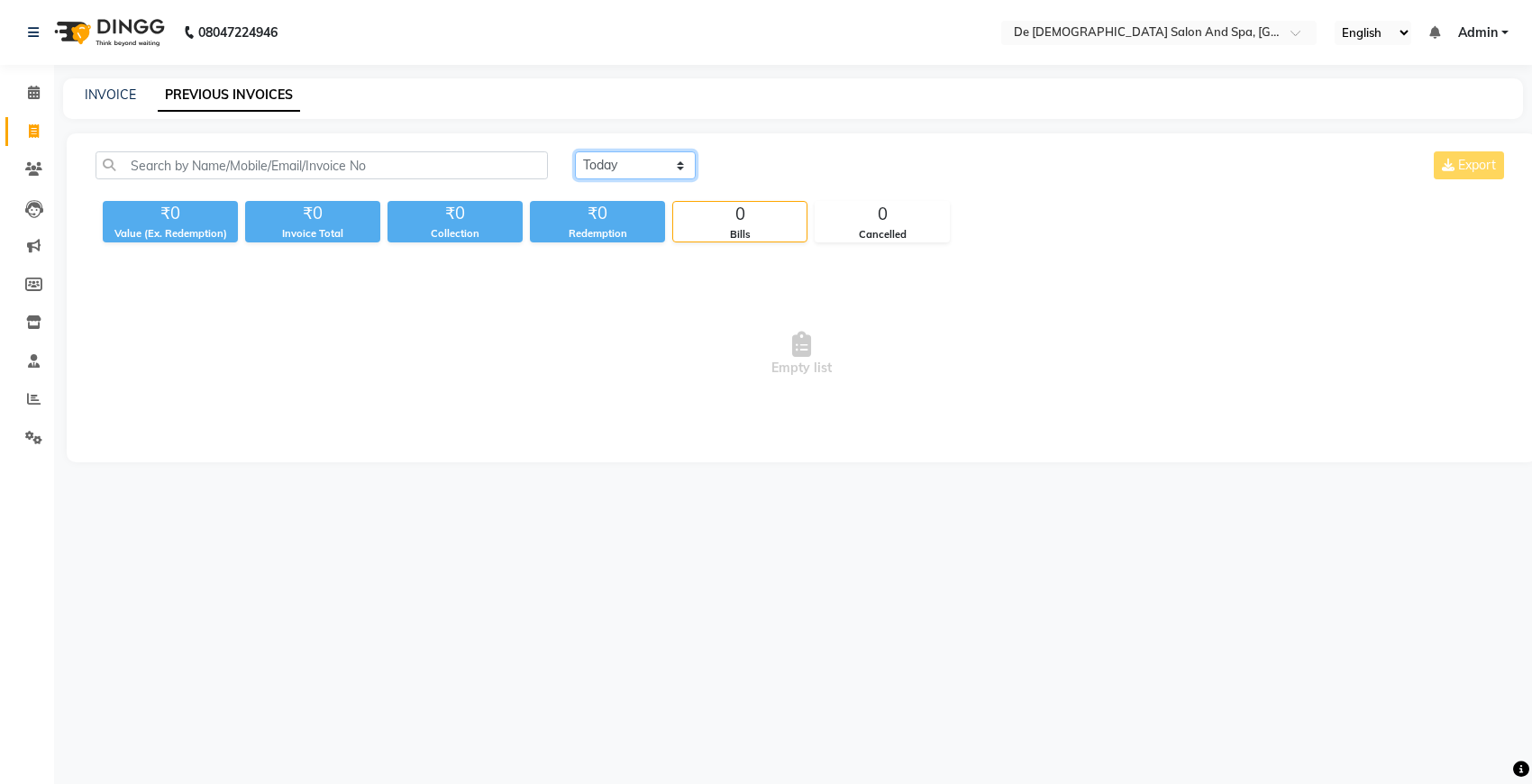
click at [633, 164] on select "[DATE] [DATE] Custom Range" at bounding box center [635, 165] width 121 height 28
select select "[DATE]"
click at [575, 152] on select "[DATE] [DATE] Custom Range" at bounding box center [635, 165] width 121 height 28
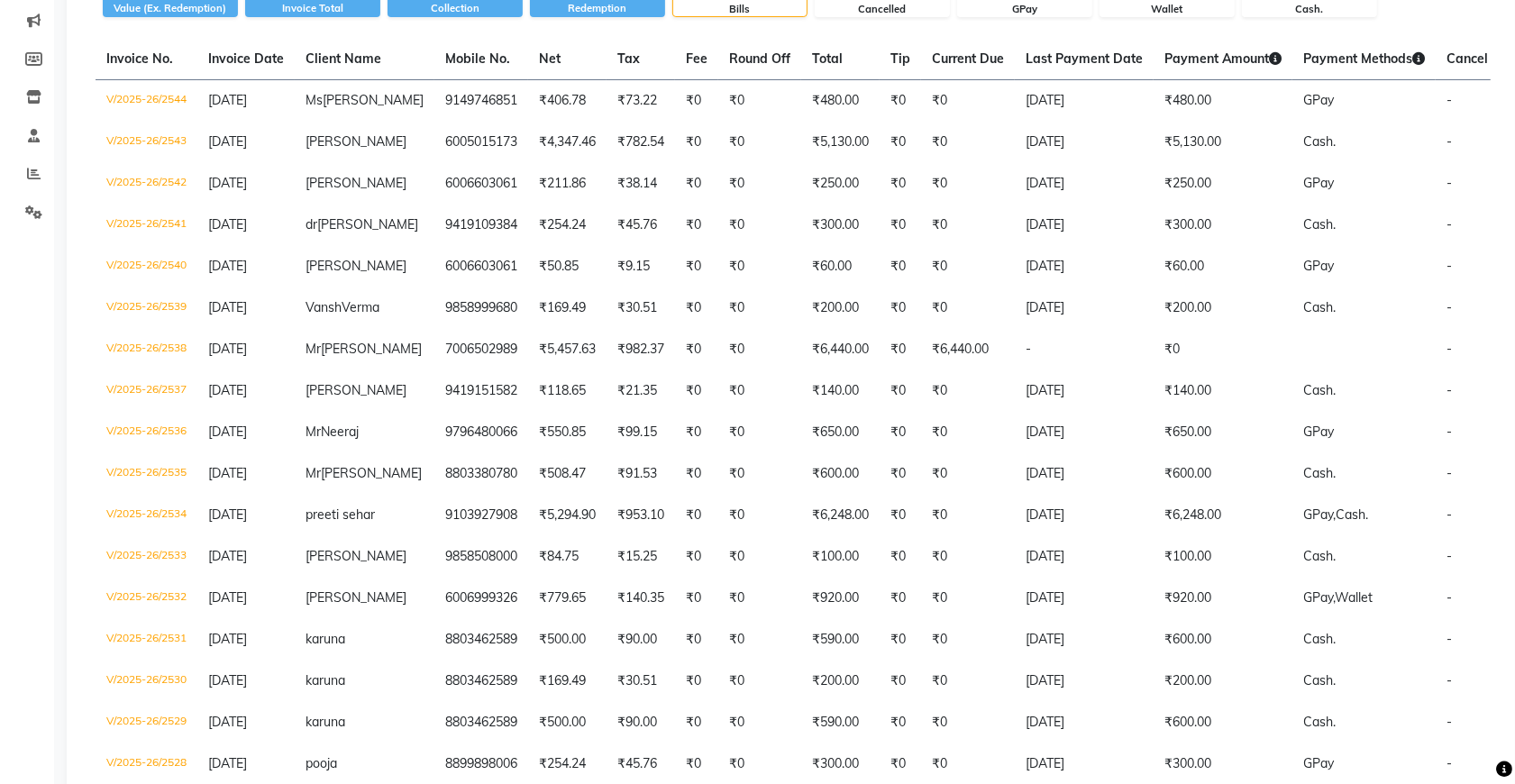
scroll to position [337, 0]
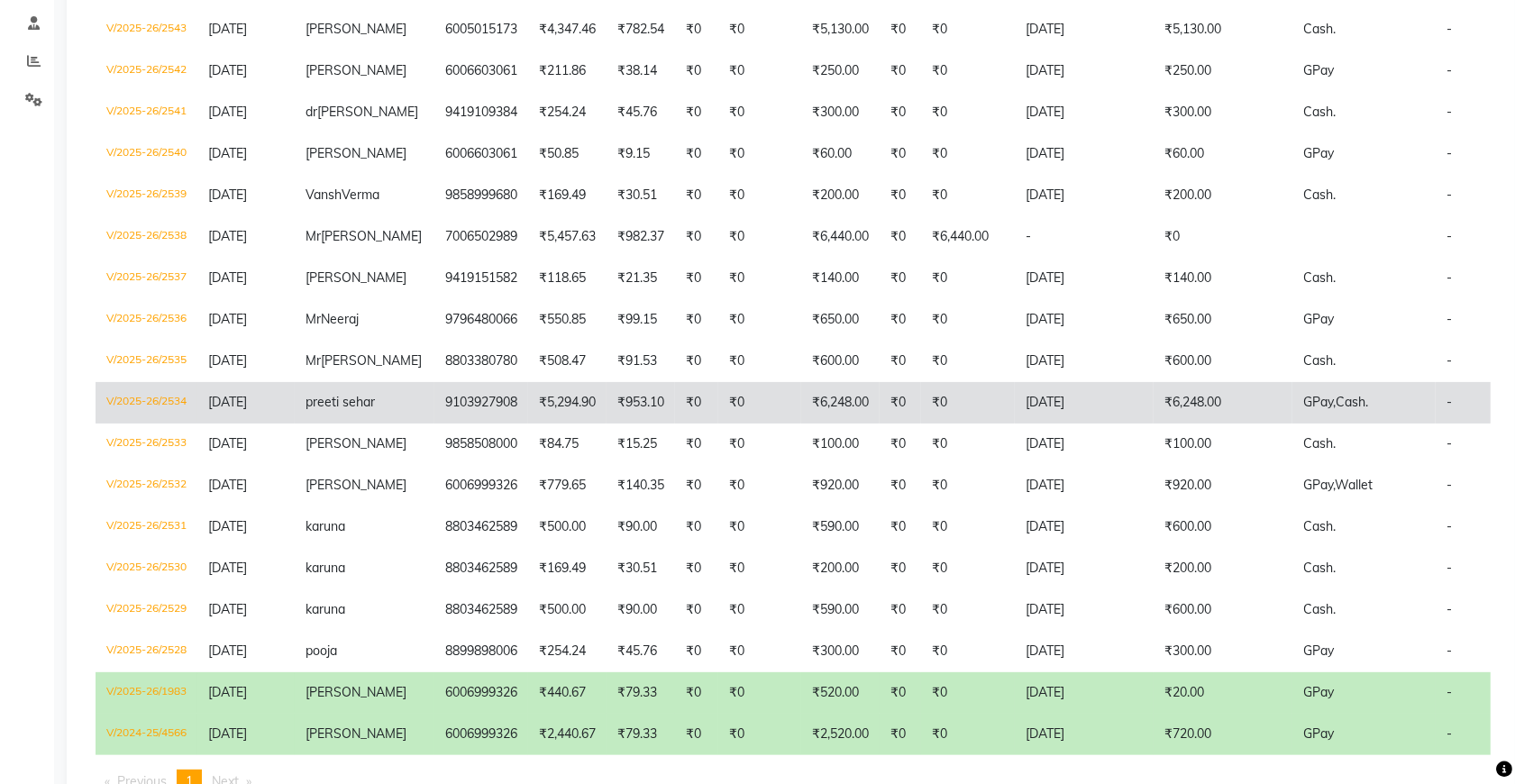
click at [940, 423] on td "₹0" at bounding box center [967, 402] width 94 height 42
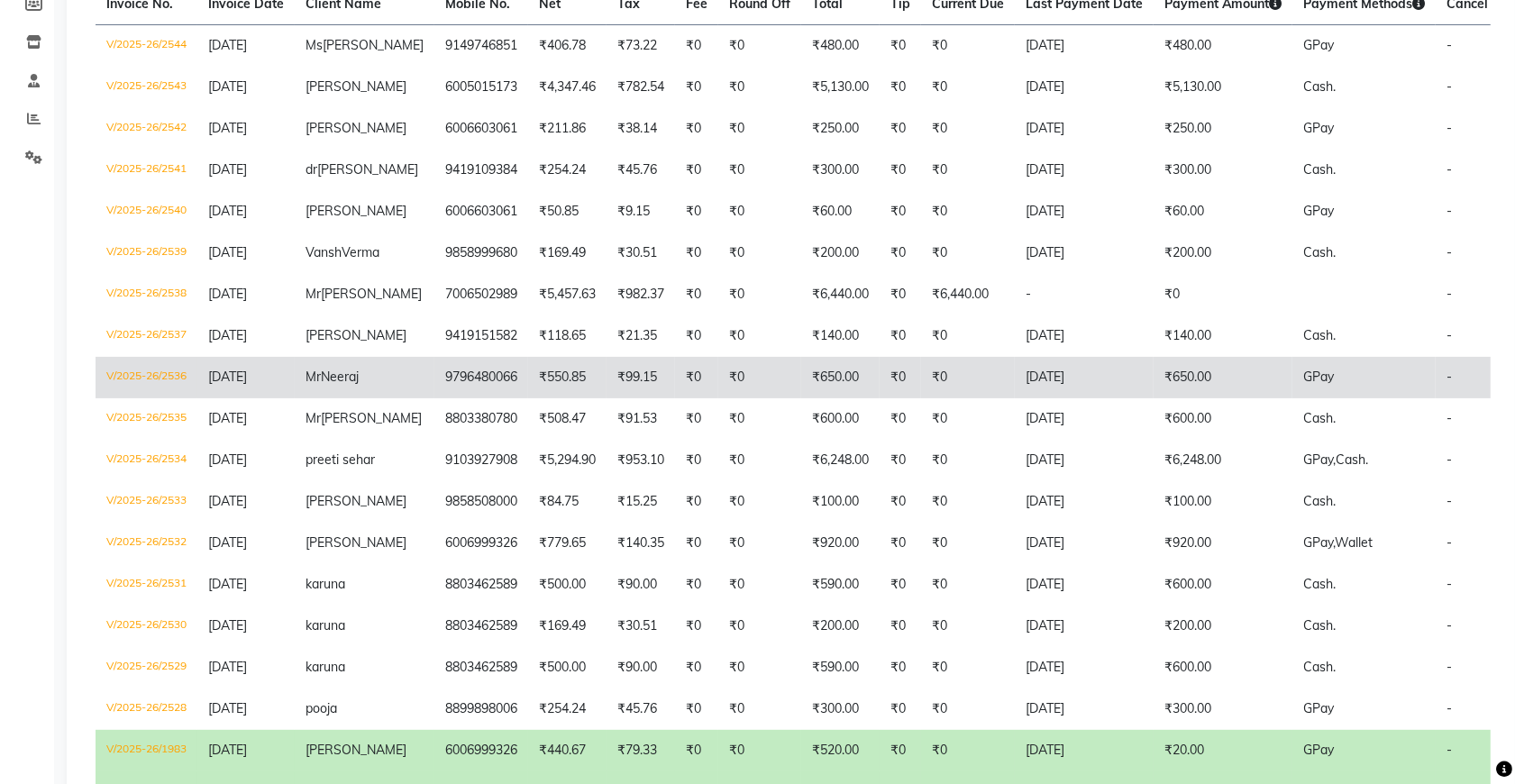
scroll to position [225, 0]
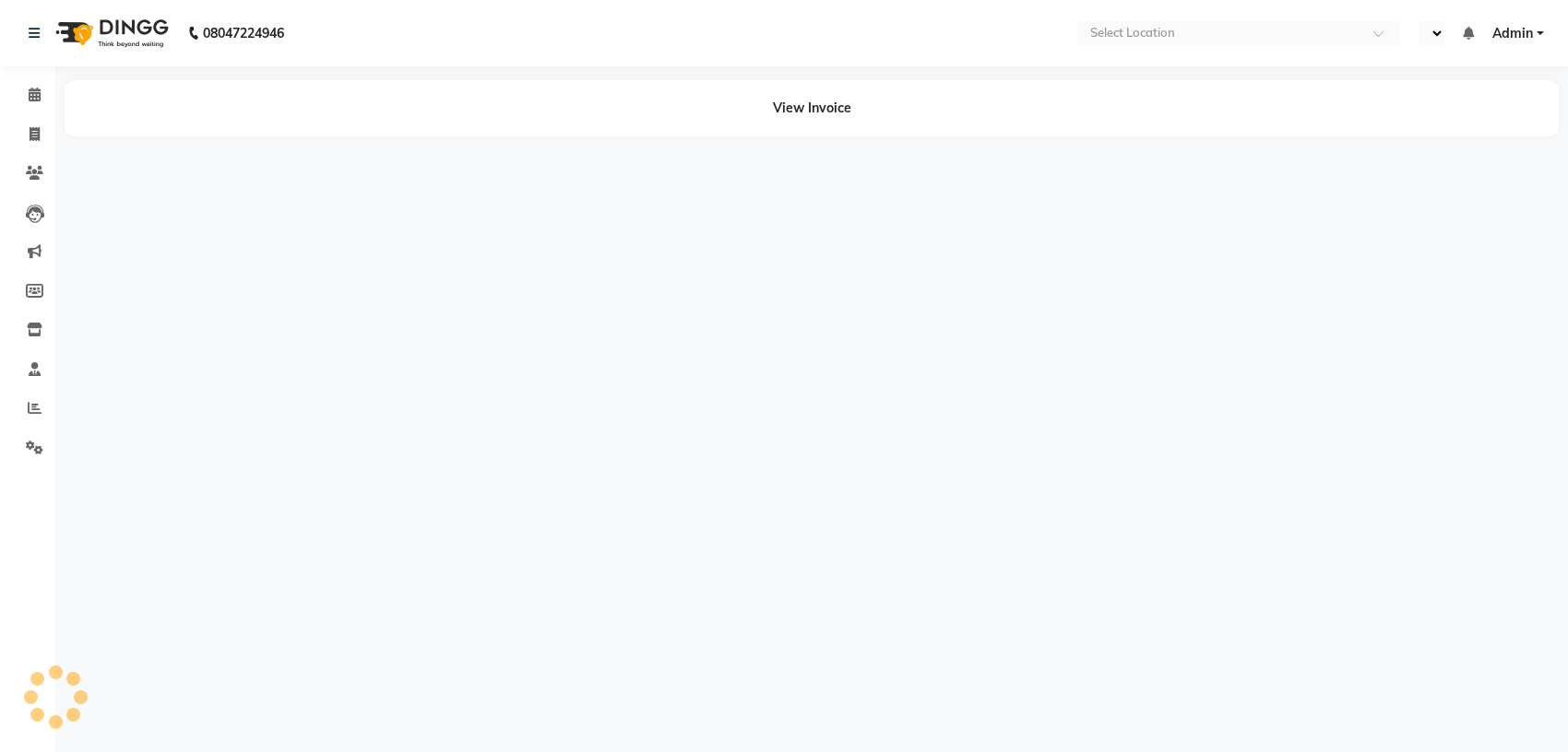
select select "en"
